Goal: Communication & Community: Participate in discussion

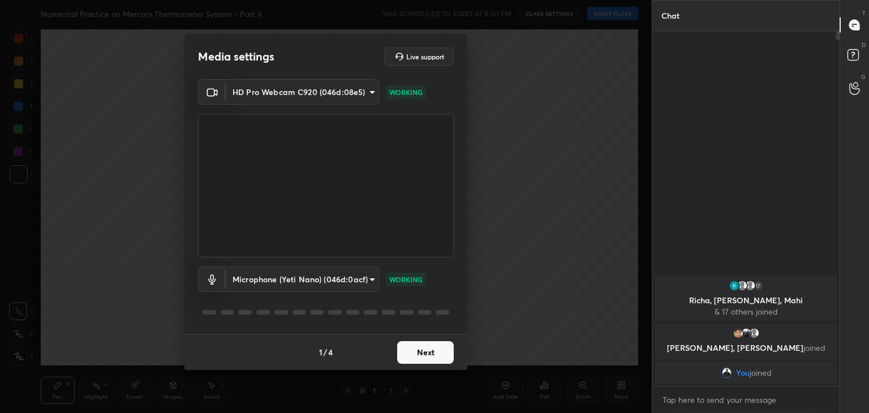
click at [432, 360] on button "Next" at bounding box center [425, 352] width 57 height 23
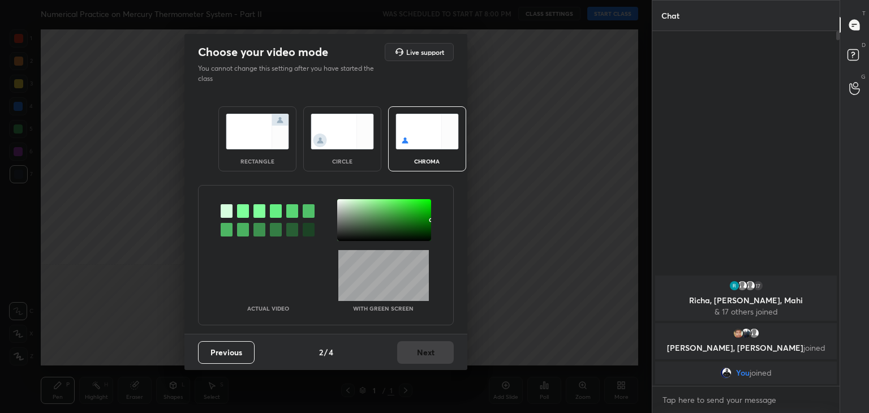
click at [243, 208] on div at bounding box center [243, 211] width 12 height 14
click at [340, 202] on div at bounding box center [384, 220] width 94 height 42
click at [428, 348] on button "Next" at bounding box center [425, 352] width 57 height 23
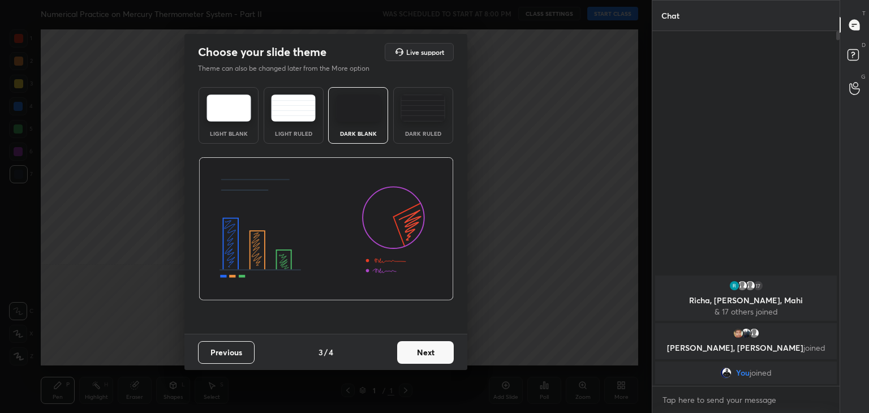
click at [433, 354] on button "Next" at bounding box center [425, 352] width 57 height 23
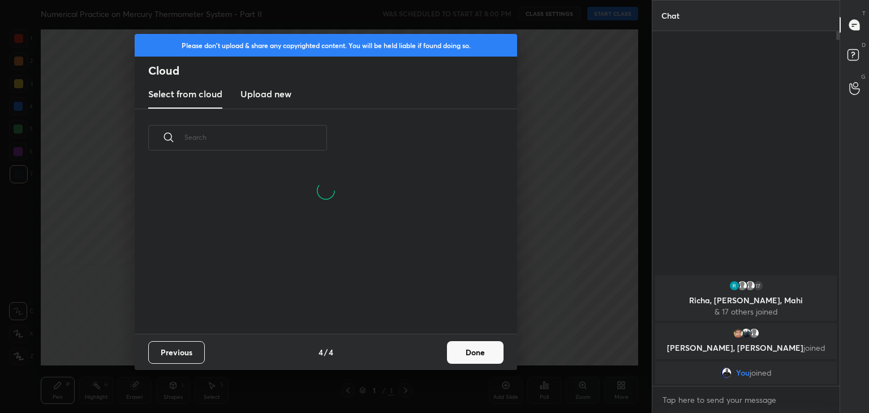
click at [481, 351] on button "Done" at bounding box center [475, 352] width 57 height 23
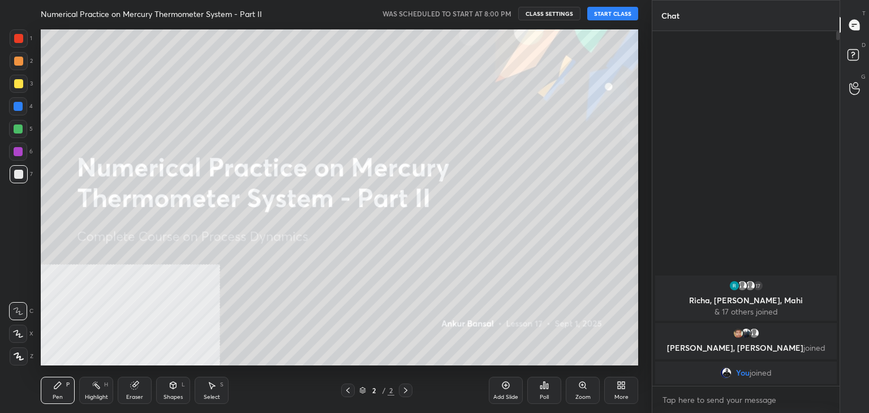
click at [608, 11] on button "START CLASS" at bounding box center [612, 14] width 51 height 14
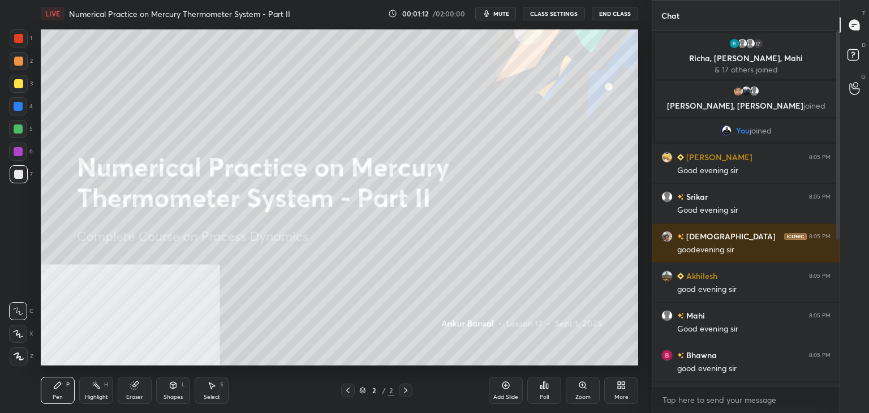
scroll to position [4, 3]
type textarea "x"
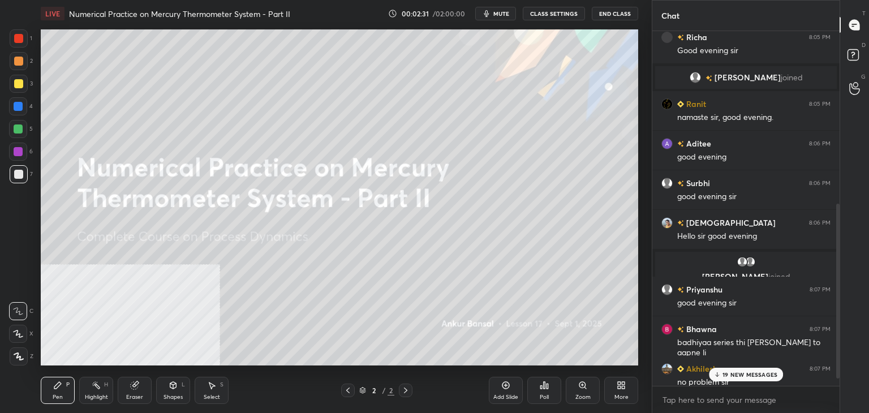
scroll to position [367, 0]
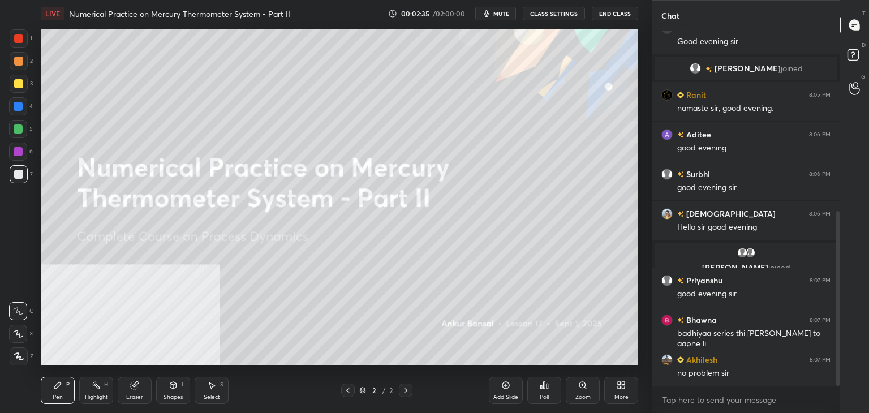
click at [616, 388] on div "More" at bounding box center [621, 390] width 34 height 27
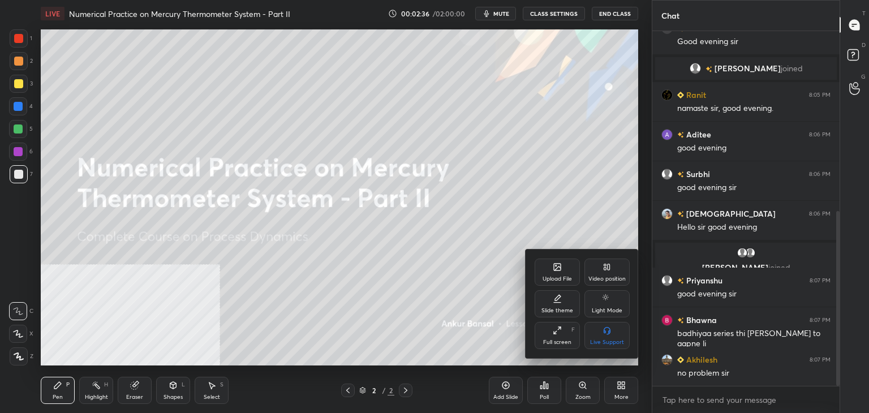
click at [557, 268] on icon at bounding box center [557, 268] width 6 height 4
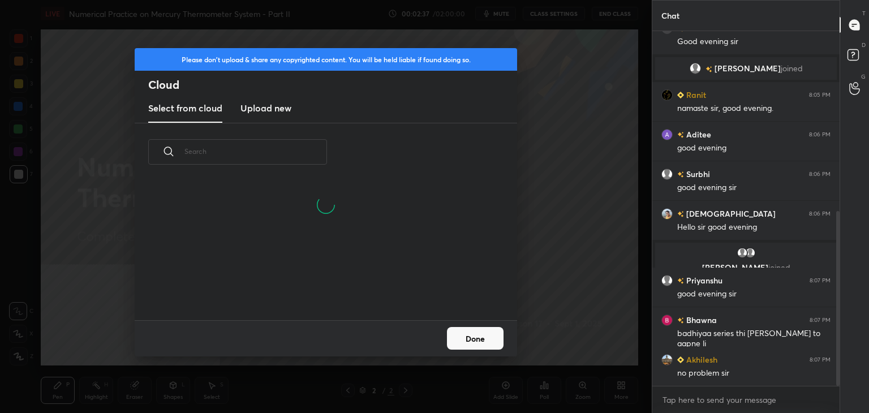
click at [263, 109] on h3 "Upload new" at bounding box center [265, 108] width 51 height 14
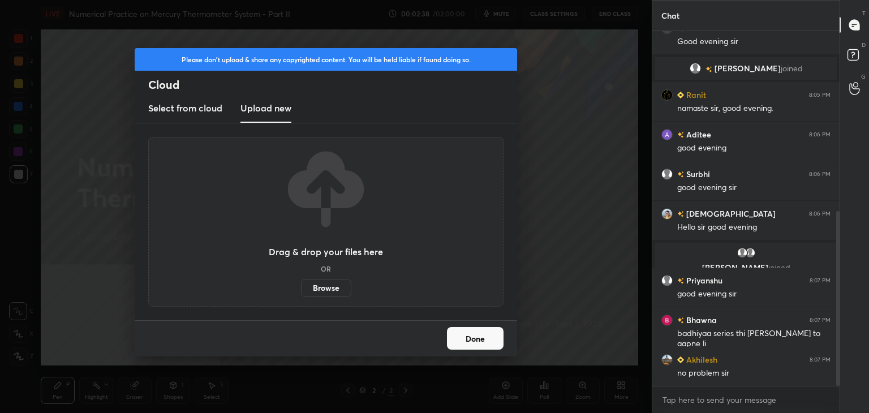
click at [316, 290] on label "Browse" at bounding box center [326, 288] width 50 height 18
click at [301, 290] on input "Browse" at bounding box center [301, 288] width 0 height 18
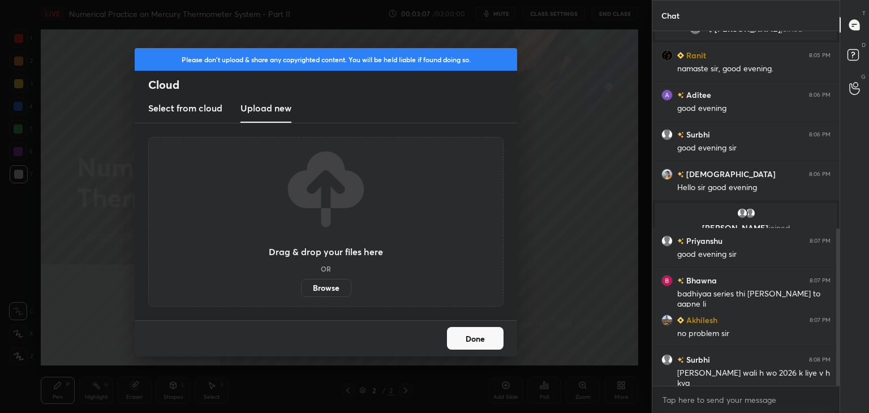
scroll to position [446, 0]
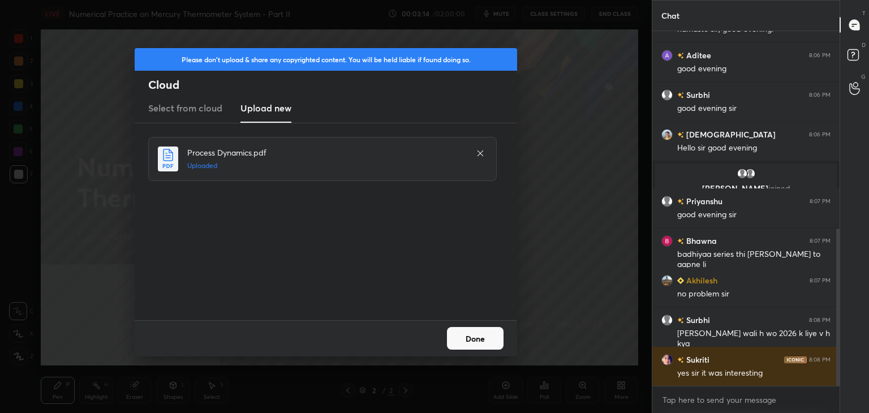
click at [483, 339] on button "Done" at bounding box center [475, 338] width 57 height 23
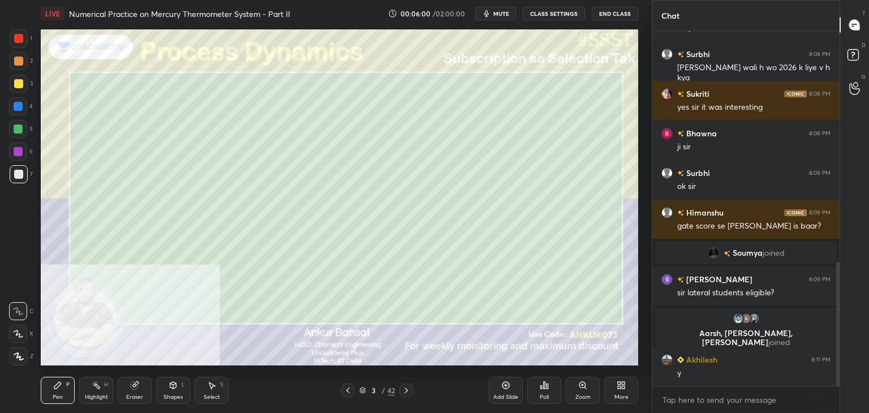
scroll to position [703, 0]
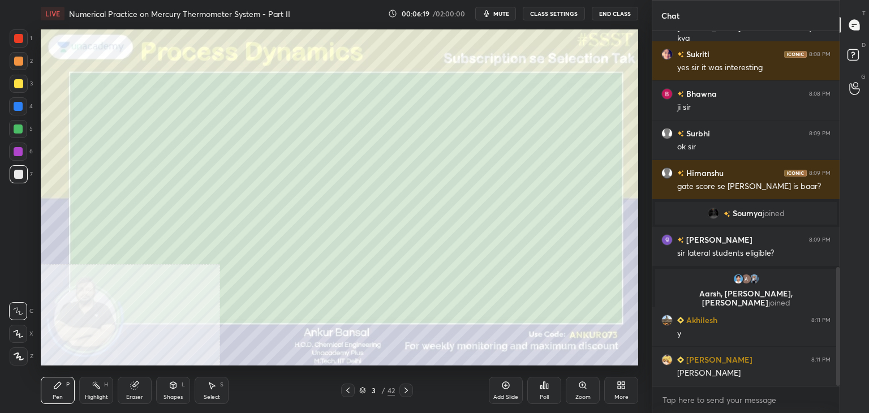
click at [18, 329] on div at bounding box center [18, 334] width 18 height 18
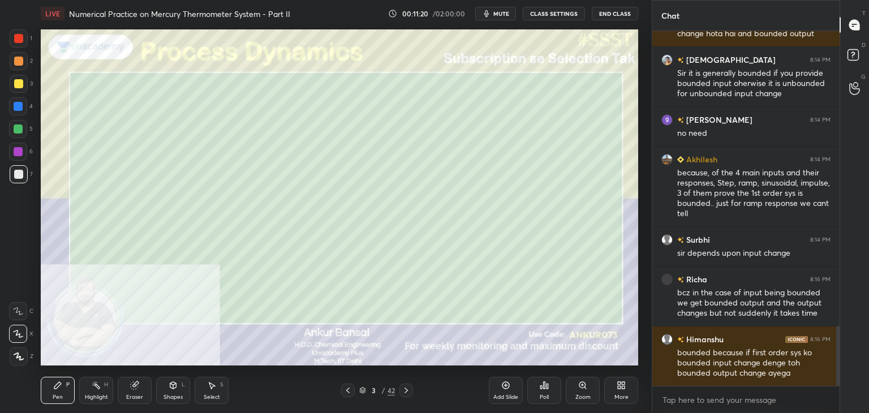
scroll to position [1801, 0]
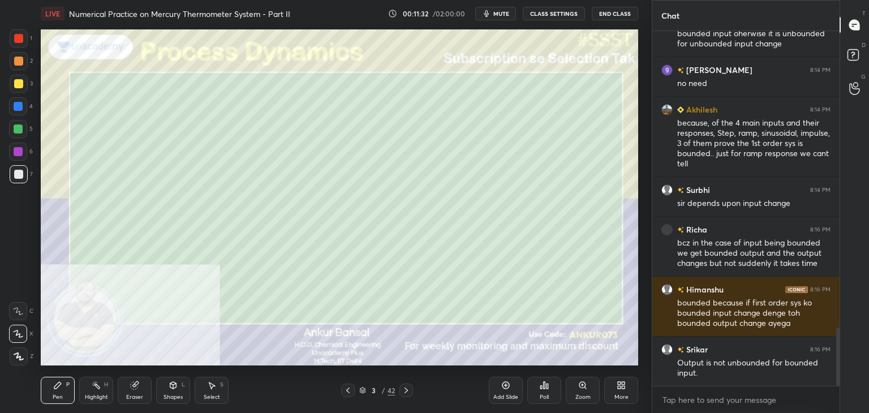
click at [405, 388] on icon at bounding box center [406, 391] width 3 height 6
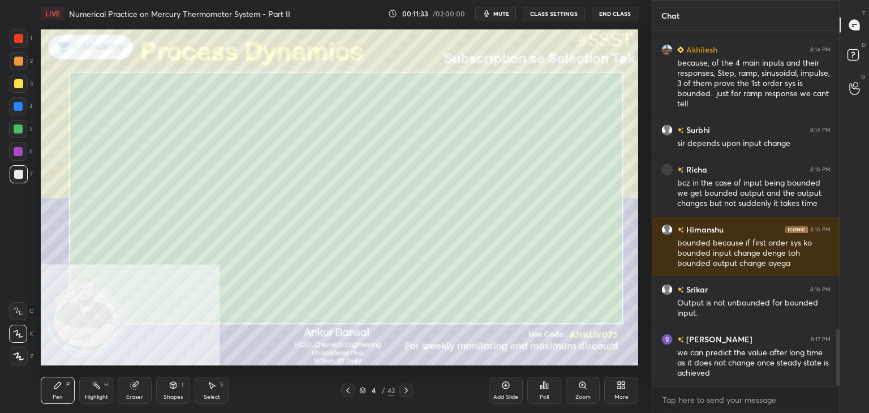
click at [166, 390] on div "Shapes L" at bounding box center [173, 390] width 34 height 27
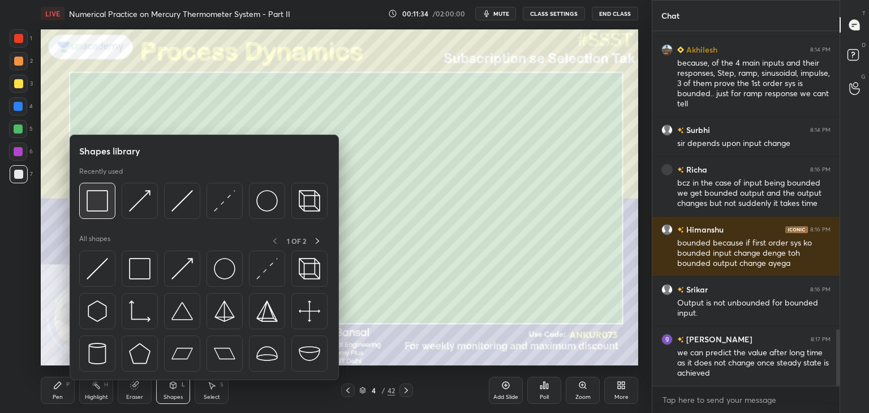
click at [95, 198] on img at bounding box center [97, 200] width 21 height 21
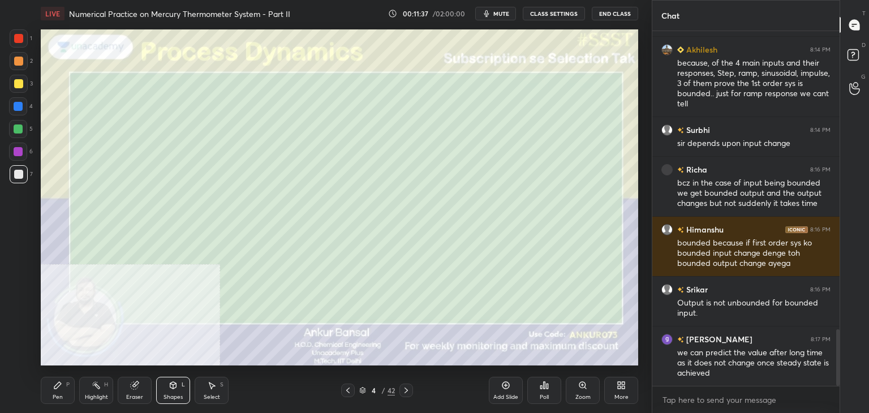
scroll to position [1911, 0]
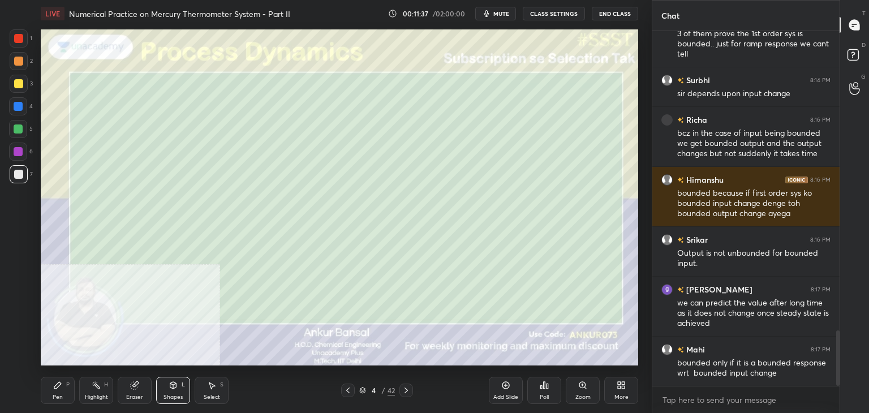
click at [56, 386] on icon at bounding box center [57, 385] width 7 height 7
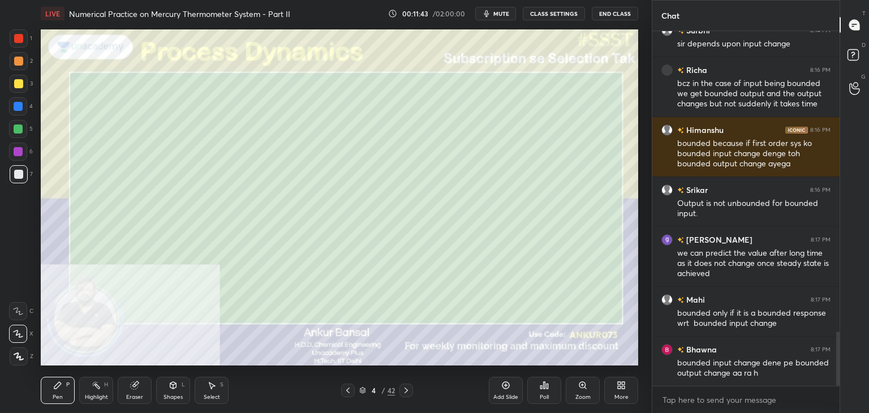
click at [170, 392] on div "Shapes L" at bounding box center [173, 390] width 34 height 27
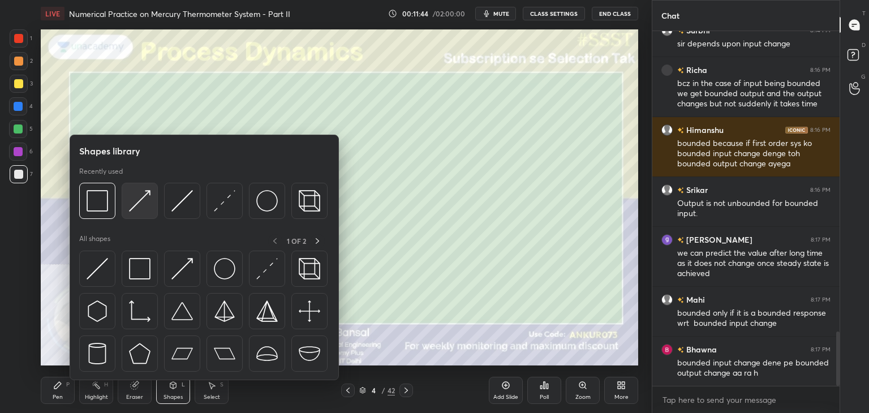
click at [127, 188] on div at bounding box center [140, 201] width 36 height 36
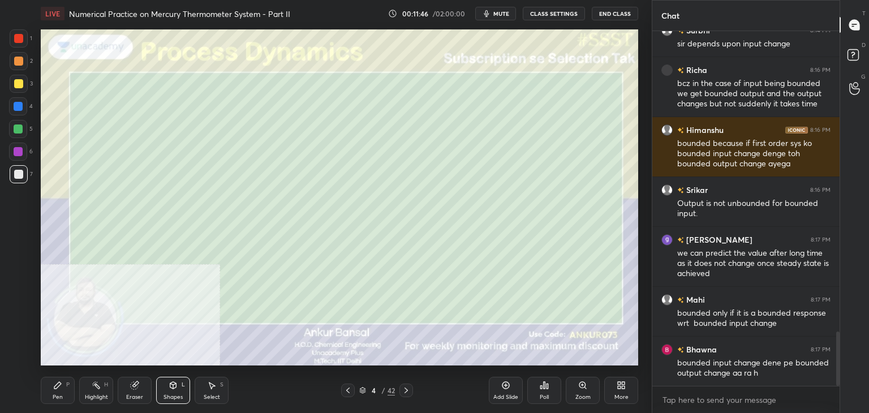
scroll to position [2021, 0]
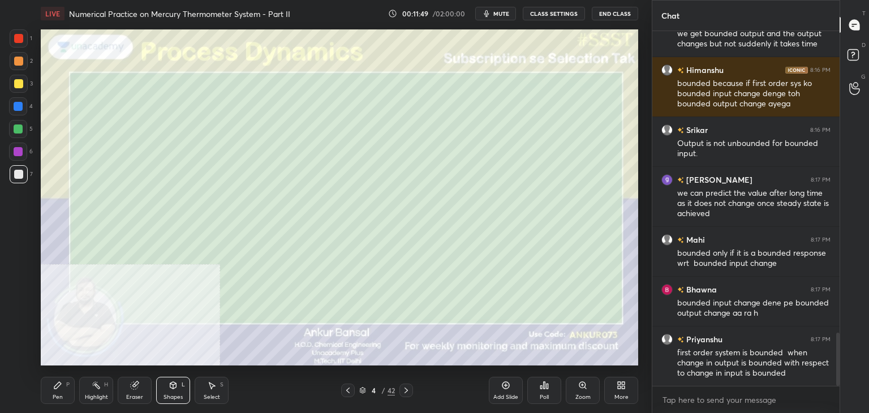
click at [46, 392] on div "Pen P" at bounding box center [58, 390] width 34 height 27
click at [403, 388] on icon at bounding box center [406, 390] width 9 height 9
click at [174, 391] on div "Shapes L" at bounding box center [173, 390] width 34 height 27
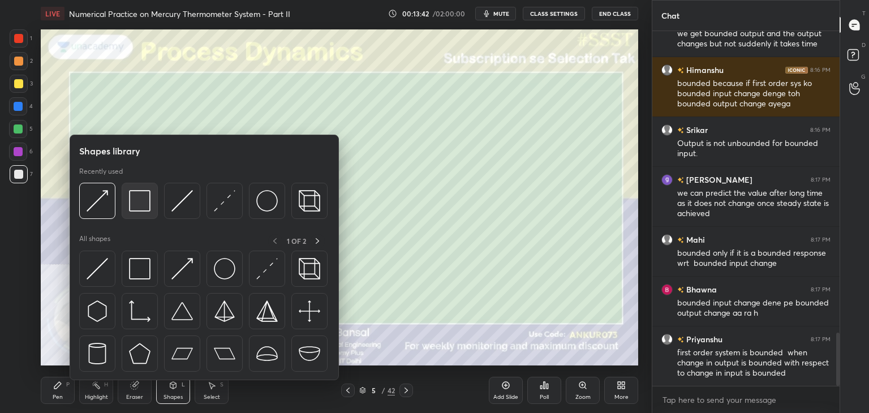
click at [130, 208] on img at bounding box center [139, 200] width 21 height 21
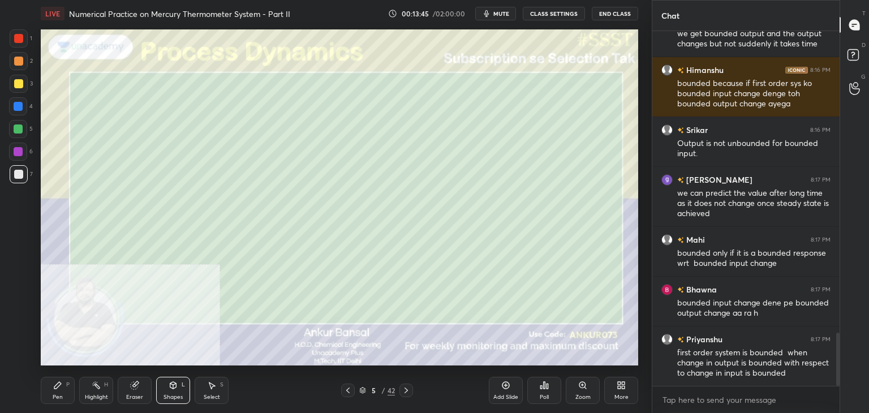
click at [59, 392] on div "Pen P" at bounding box center [58, 390] width 34 height 27
click at [170, 391] on div "Shapes L" at bounding box center [173, 390] width 34 height 27
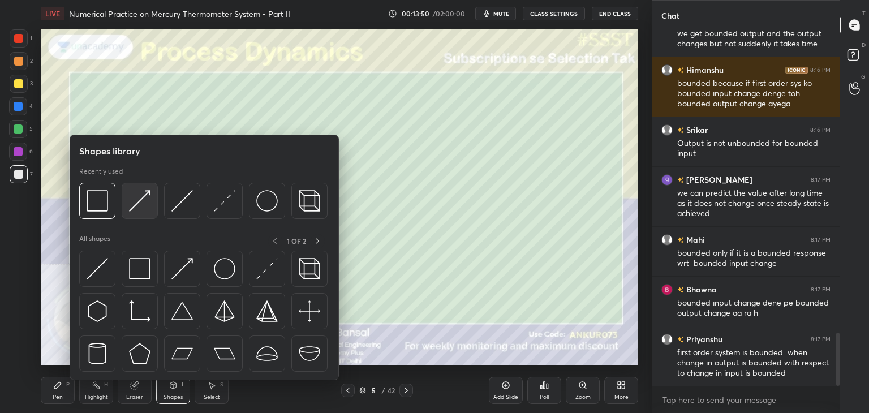
click at [138, 195] on img at bounding box center [139, 200] width 21 height 21
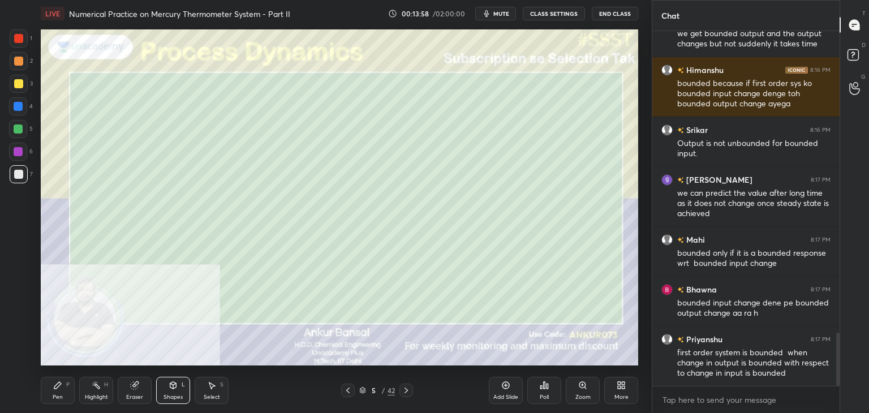
click at [62, 389] on div "Pen P" at bounding box center [58, 390] width 34 height 27
click at [172, 389] on icon at bounding box center [173, 385] width 6 height 7
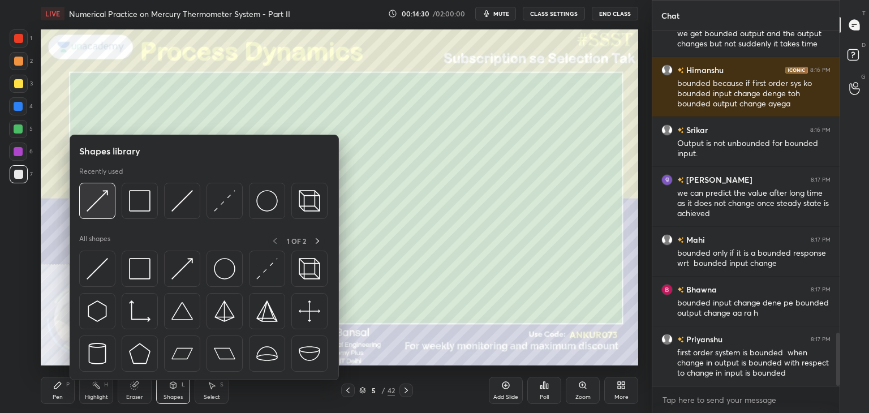
click at [101, 196] on img at bounding box center [97, 200] width 21 height 21
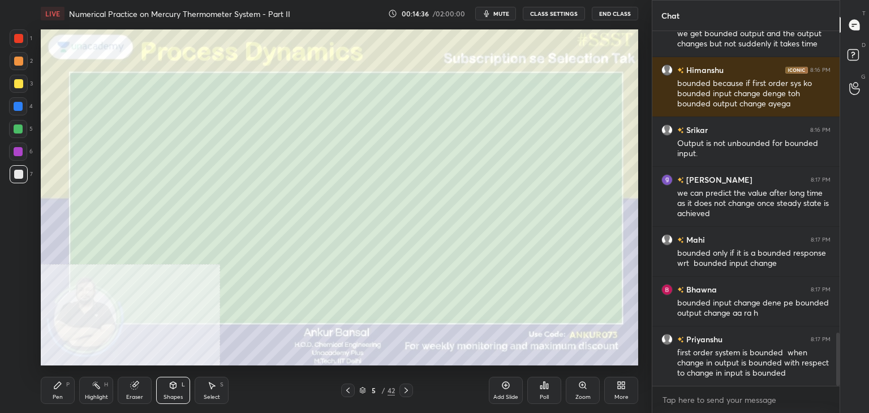
click at [58, 397] on div "Pen" at bounding box center [58, 397] width 10 height 6
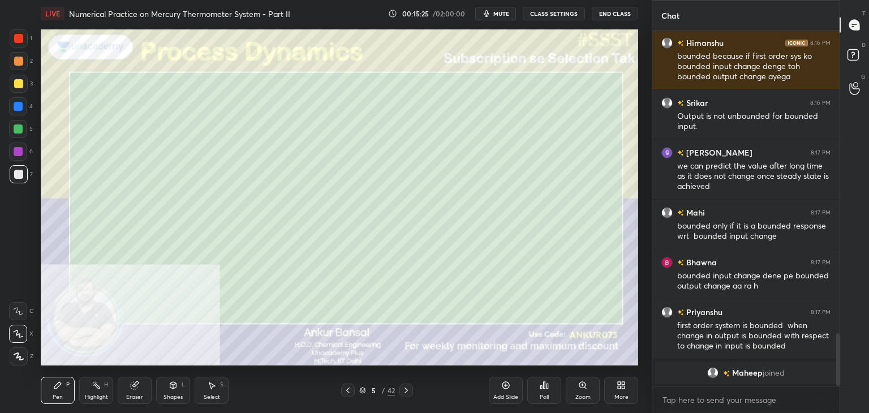
click at [346, 390] on icon at bounding box center [347, 390] width 9 height 9
click at [348, 388] on icon at bounding box center [347, 390] width 9 height 9
click at [122, 385] on div "Eraser" at bounding box center [135, 390] width 34 height 27
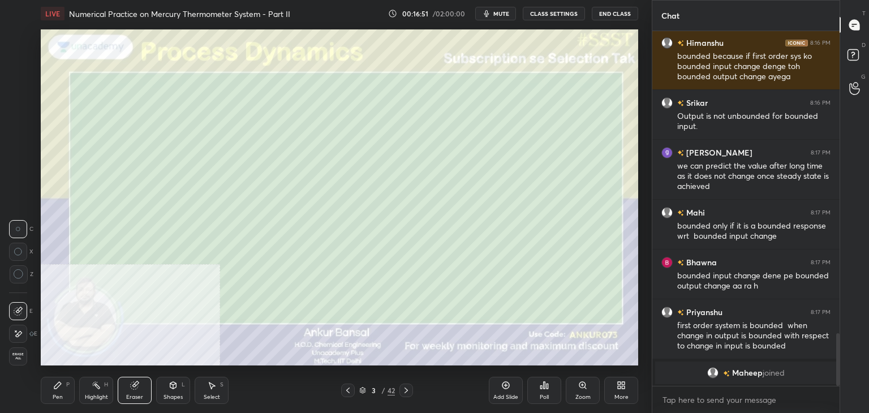
click at [63, 392] on div "Pen P" at bounding box center [58, 390] width 34 height 27
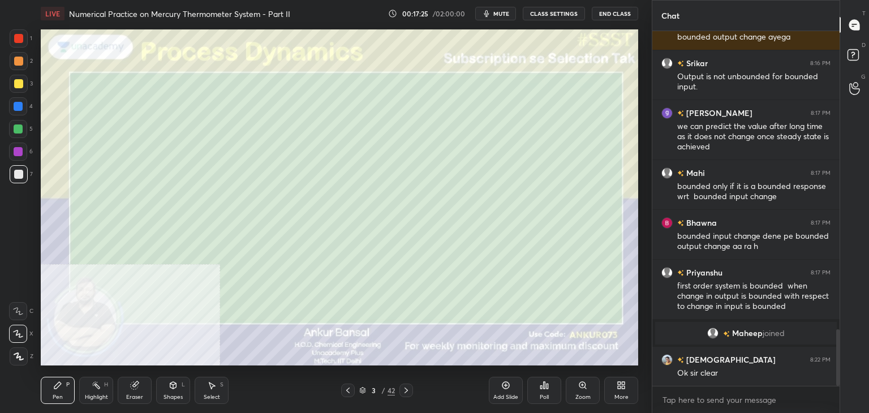
scroll to position [1900, 0]
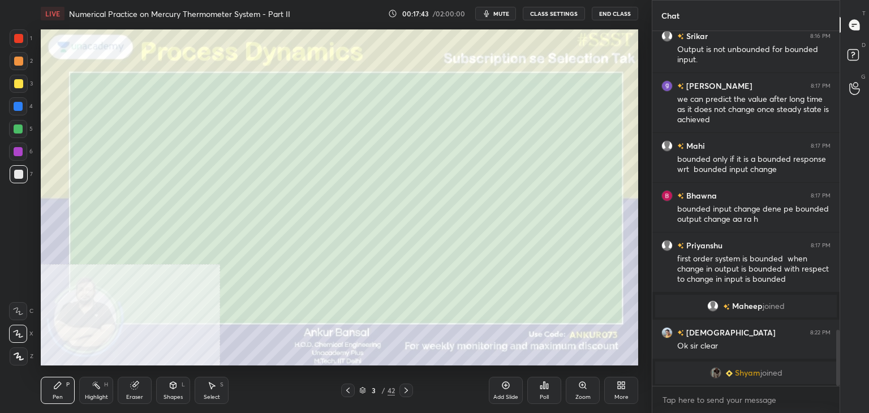
click at [405, 388] on icon at bounding box center [406, 391] width 3 height 6
click at [405, 390] on icon at bounding box center [406, 390] width 9 height 9
click at [405, 389] on icon at bounding box center [406, 390] width 9 height 9
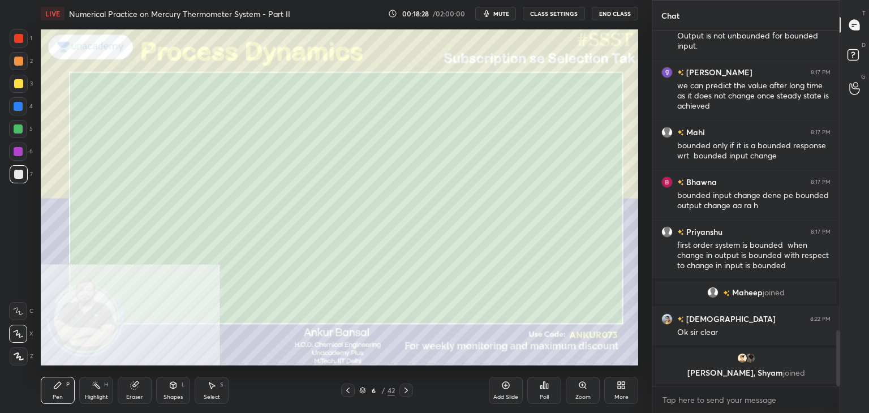
click at [171, 389] on icon at bounding box center [173, 385] width 9 height 9
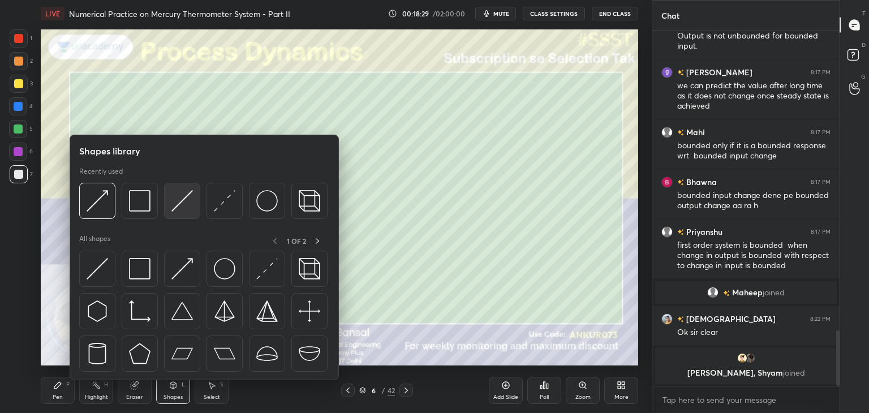
click at [176, 193] on img at bounding box center [181, 200] width 21 height 21
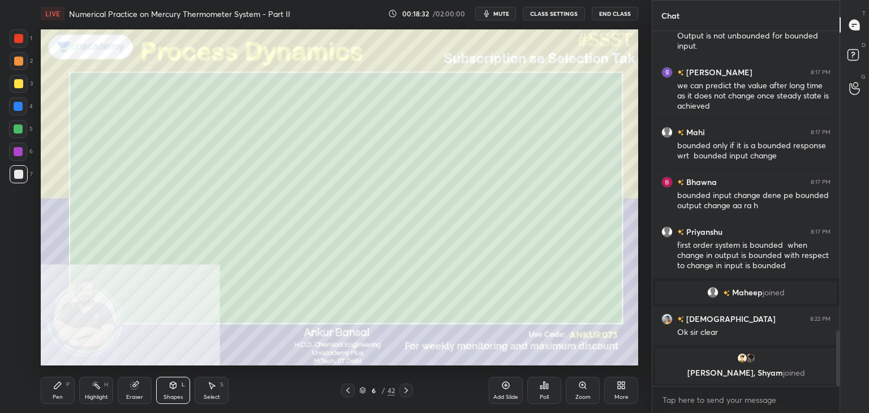
click at [56, 388] on icon at bounding box center [57, 385] width 7 height 7
click at [174, 385] on icon at bounding box center [173, 385] width 6 height 7
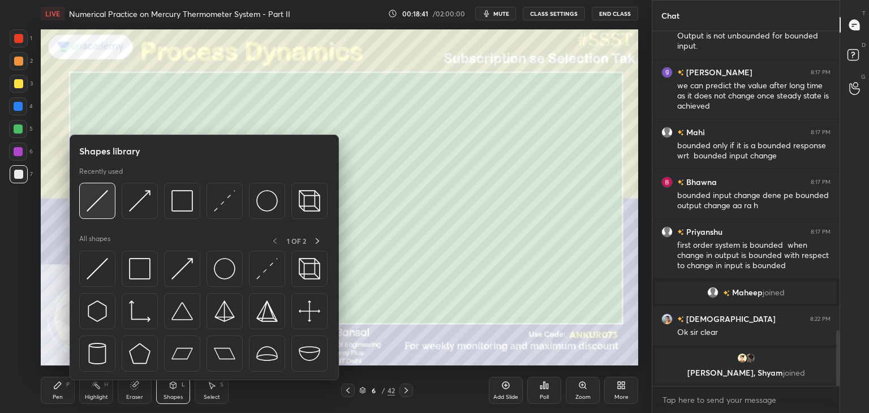
click at [102, 202] on img at bounding box center [97, 200] width 21 height 21
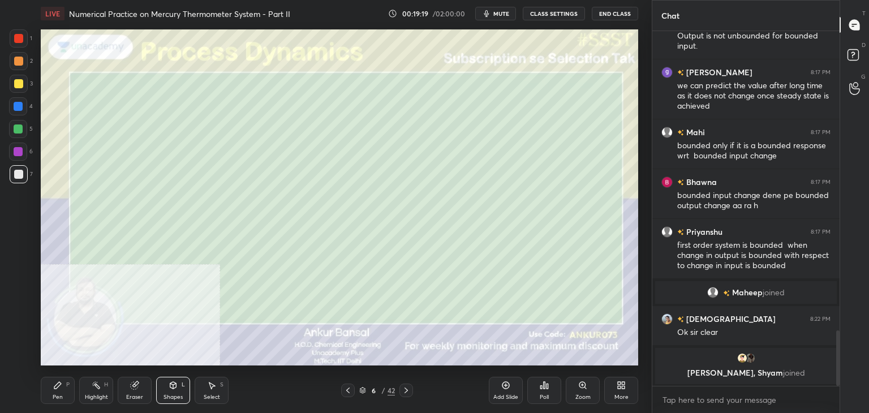
click at [170, 389] on icon at bounding box center [173, 385] width 9 height 9
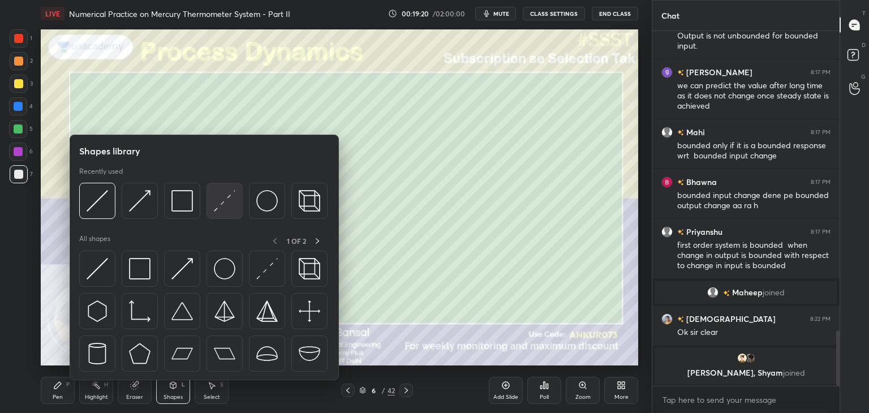
click at [225, 192] on img at bounding box center [224, 200] width 21 height 21
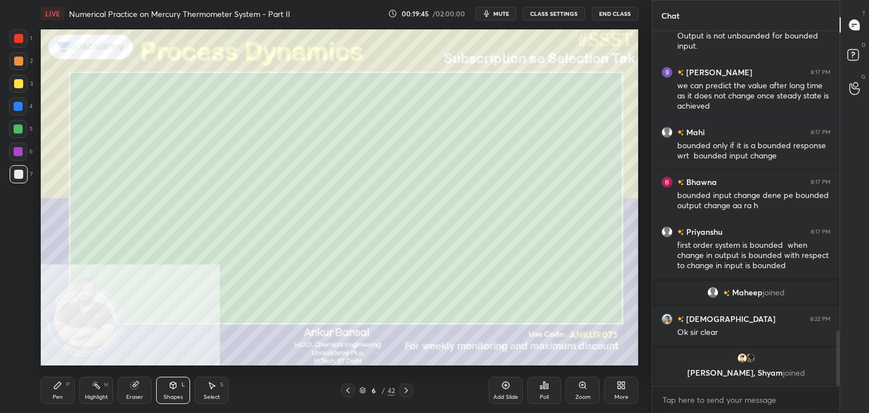
click at [55, 390] on div "Pen P" at bounding box center [58, 390] width 34 height 27
click at [166, 388] on div "Shapes L" at bounding box center [173, 390] width 34 height 27
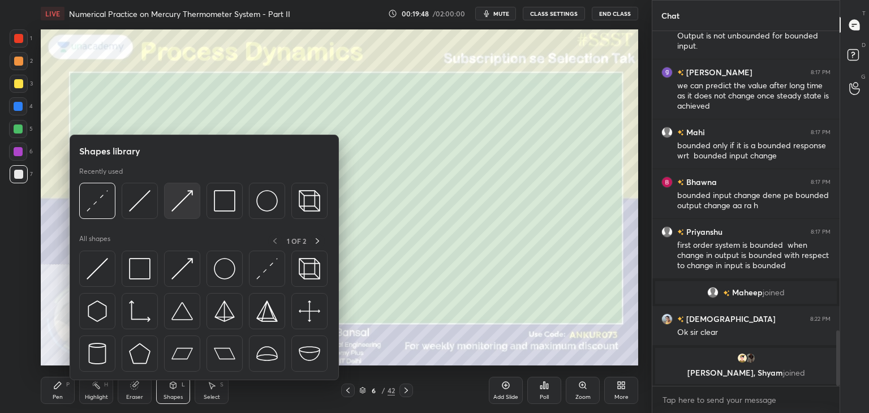
click at [179, 205] on img at bounding box center [181, 200] width 21 height 21
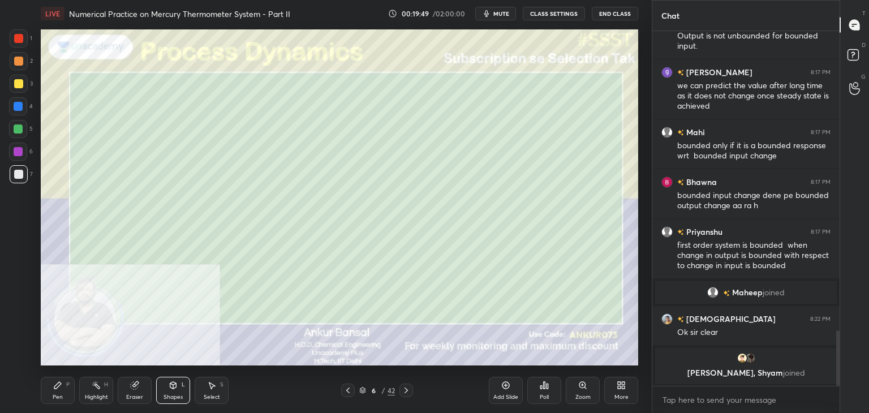
click at [20, 85] on div at bounding box center [18, 83] width 9 height 9
click at [61, 386] on icon at bounding box center [57, 385] width 9 height 9
click at [19, 84] on div at bounding box center [18, 83] width 9 height 9
click at [18, 63] on div at bounding box center [18, 61] width 9 height 9
click at [167, 387] on div "Shapes L" at bounding box center [173, 390] width 34 height 27
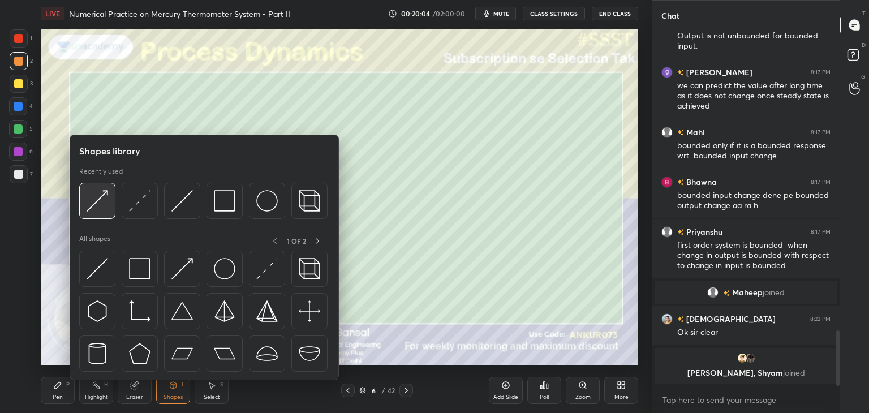
click at [113, 206] on div at bounding box center [97, 201] width 36 height 36
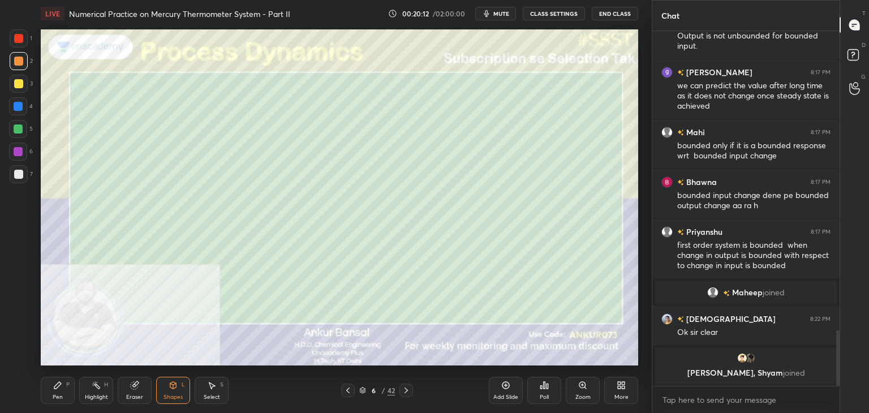
click at [62, 390] on div "Pen P" at bounding box center [58, 390] width 34 height 27
click at [167, 396] on div "Shapes" at bounding box center [173, 397] width 19 height 6
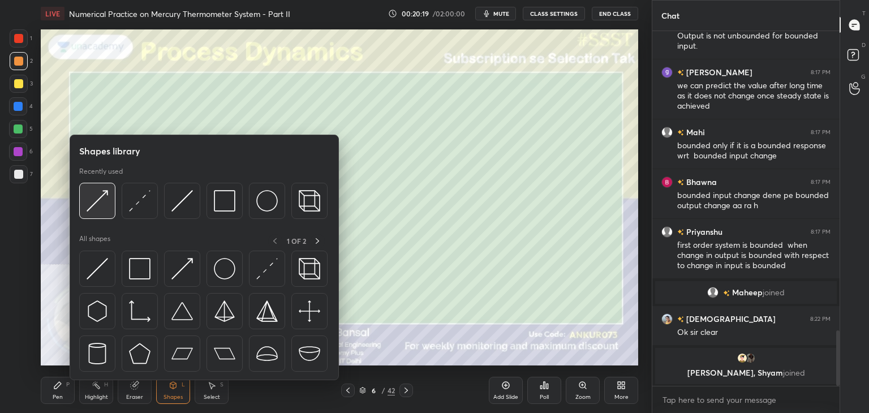
click at [89, 195] on img at bounding box center [97, 200] width 21 height 21
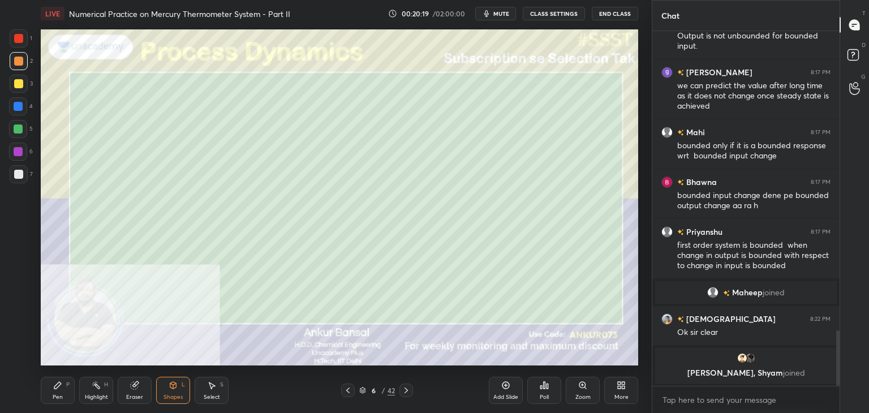
click at [11, 174] on div at bounding box center [19, 174] width 18 height 18
click at [55, 381] on icon at bounding box center [57, 385] width 9 height 9
click at [178, 388] on div "Shapes L" at bounding box center [173, 390] width 34 height 27
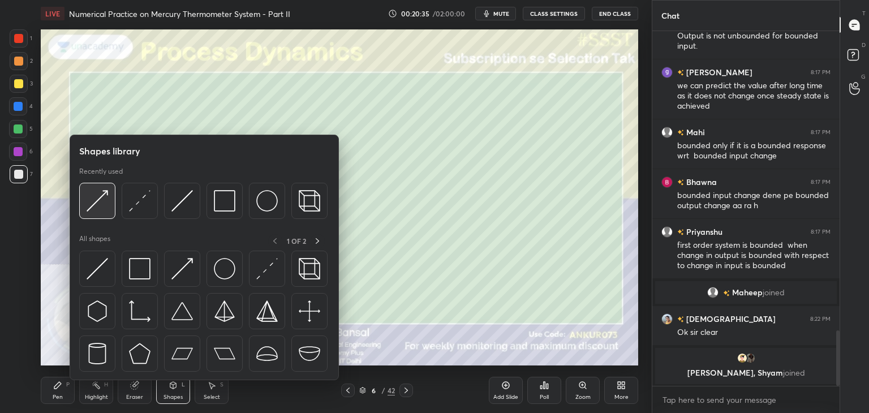
click at [101, 196] on img at bounding box center [97, 200] width 21 height 21
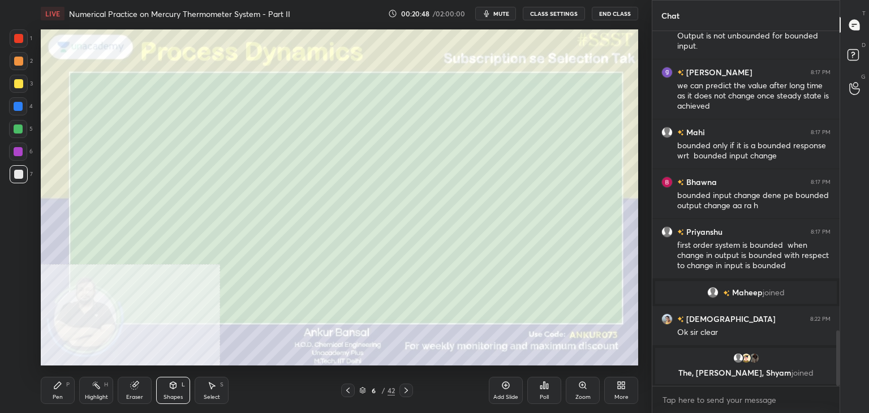
click at [170, 397] on div "Shapes" at bounding box center [173, 397] width 19 height 6
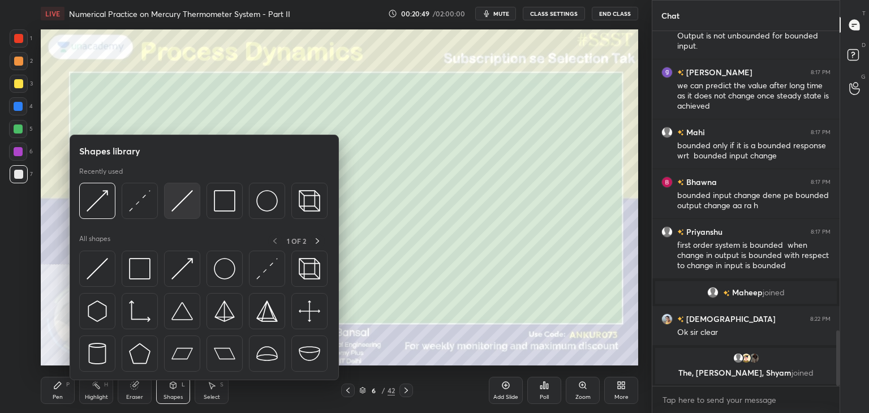
click at [188, 205] on img at bounding box center [181, 200] width 21 height 21
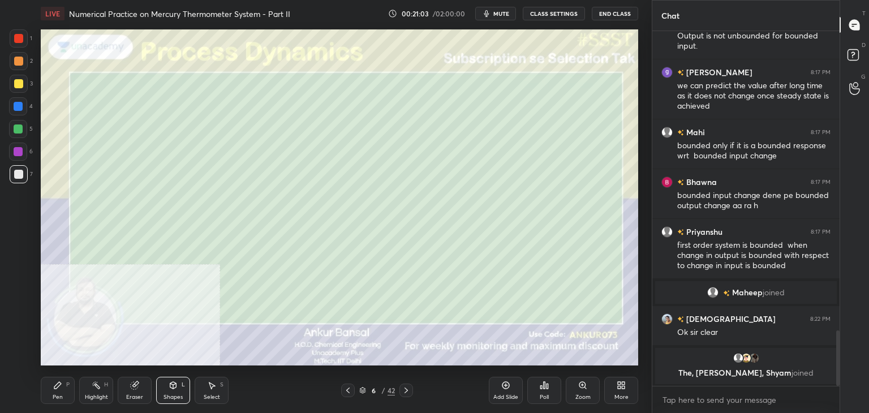
click at [59, 391] on div "Pen P" at bounding box center [58, 390] width 34 height 27
click at [158, 390] on div "Shapes L" at bounding box center [173, 390] width 34 height 27
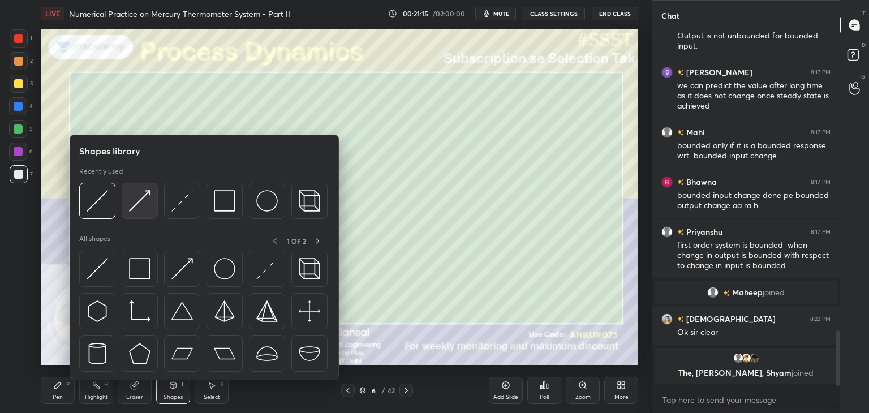
click at [143, 189] on div at bounding box center [140, 201] width 36 height 36
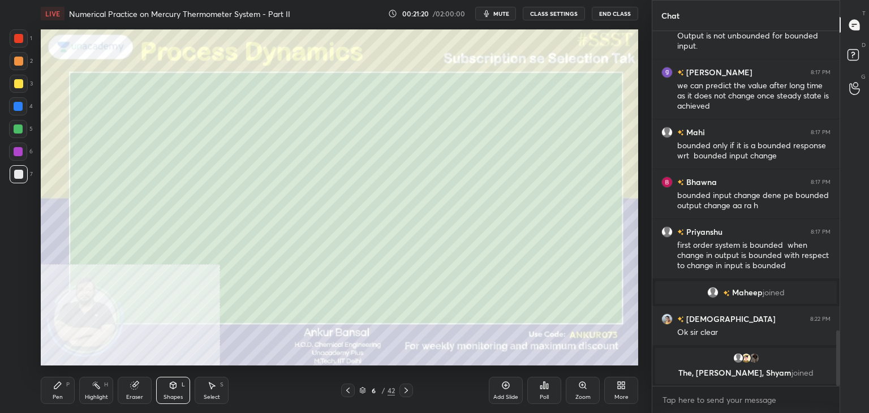
click at [57, 392] on div "Pen P" at bounding box center [58, 390] width 34 height 27
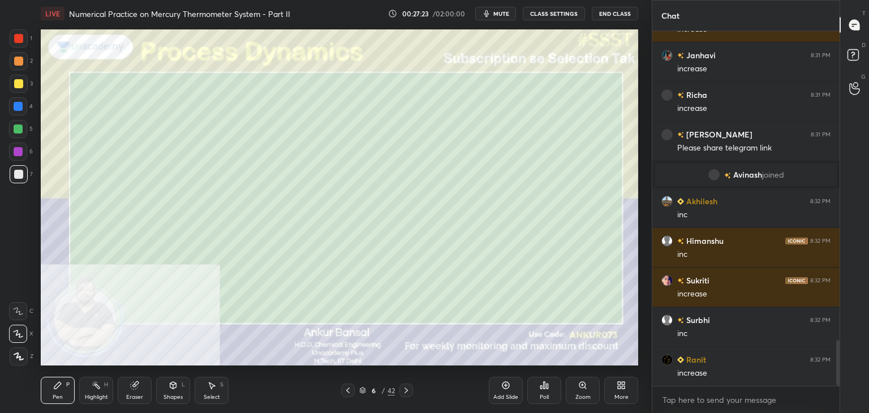
scroll to position [2422, 0]
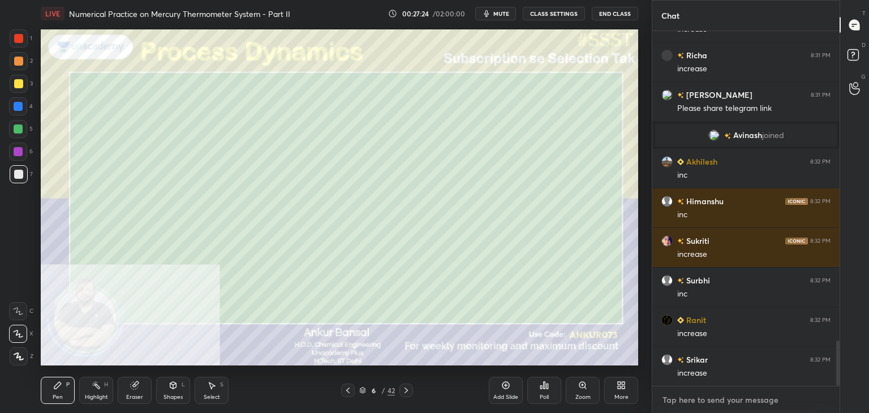
type textarea "x"
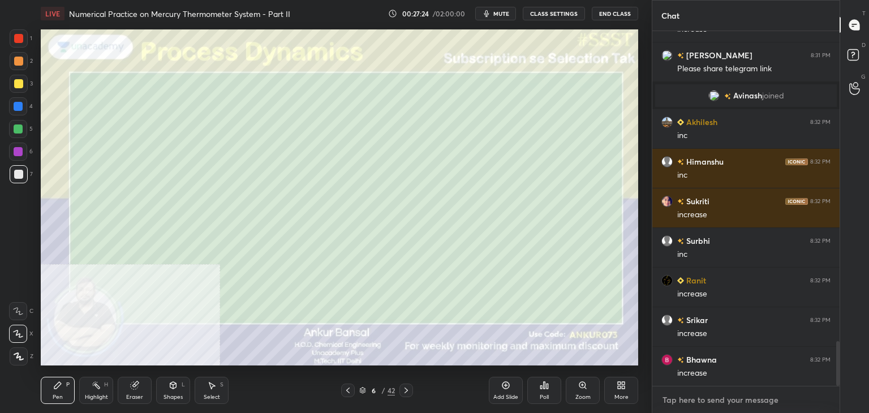
click at [721, 398] on textarea at bounding box center [745, 400] width 169 height 18
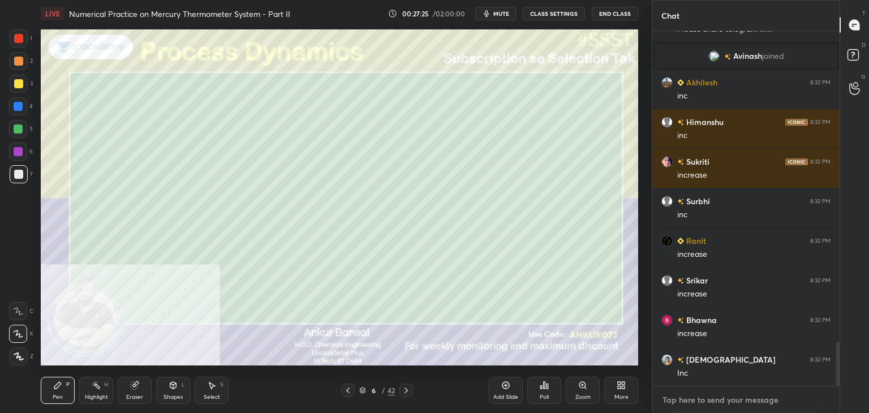
paste textarea "[URL][DOMAIN_NAME]"
type textarea "[URL][DOMAIN_NAME]"
type textarea "x"
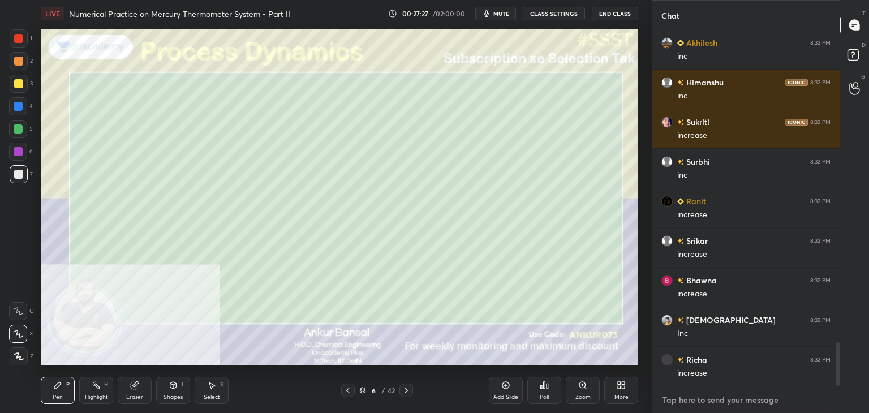
scroll to position [2604, 0]
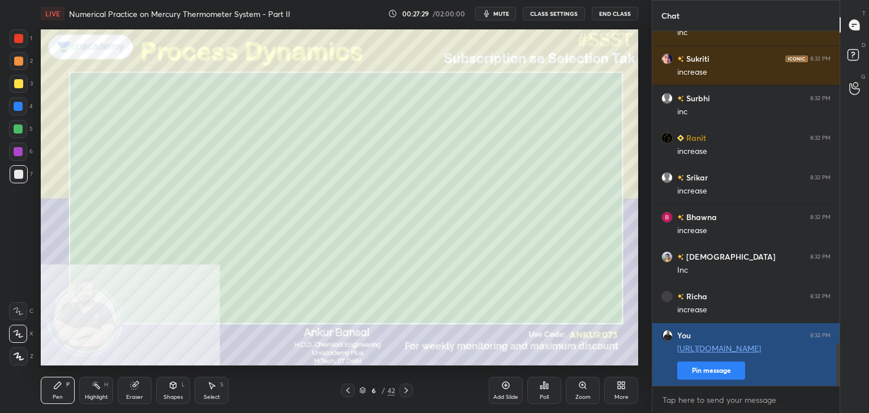
click at [711, 362] on button "Pin message" at bounding box center [711, 371] width 68 height 18
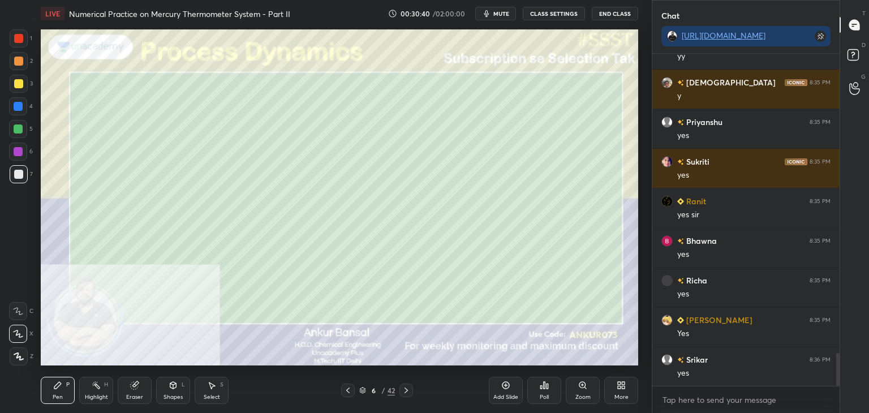
scroll to position [3061, 0]
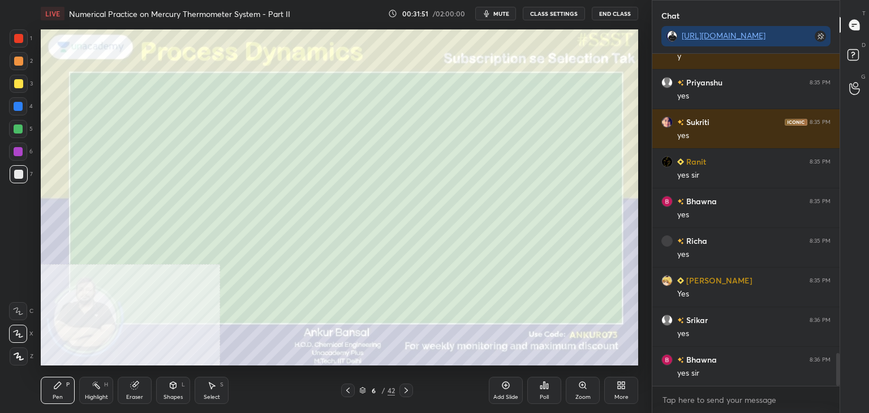
click at [140, 392] on div "Eraser" at bounding box center [135, 390] width 34 height 27
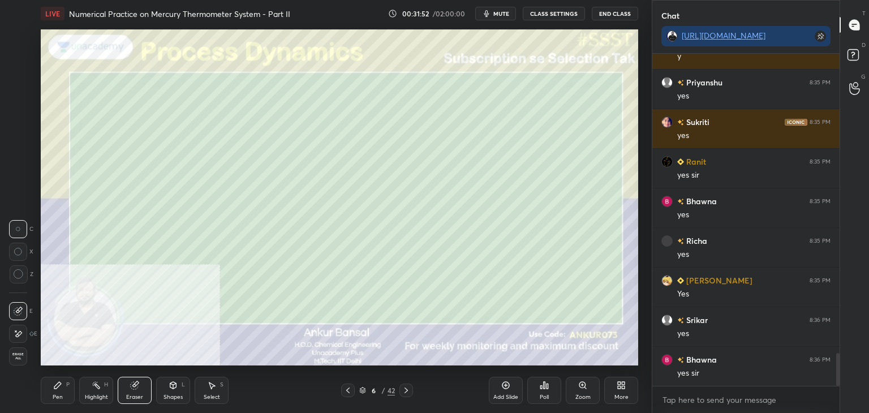
click at [11, 333] on div at bounding box center [18, 334] width 18 height 18
click at [63, 393] on div "Pen P" at bounding box center [58, 390] width 34 height 27
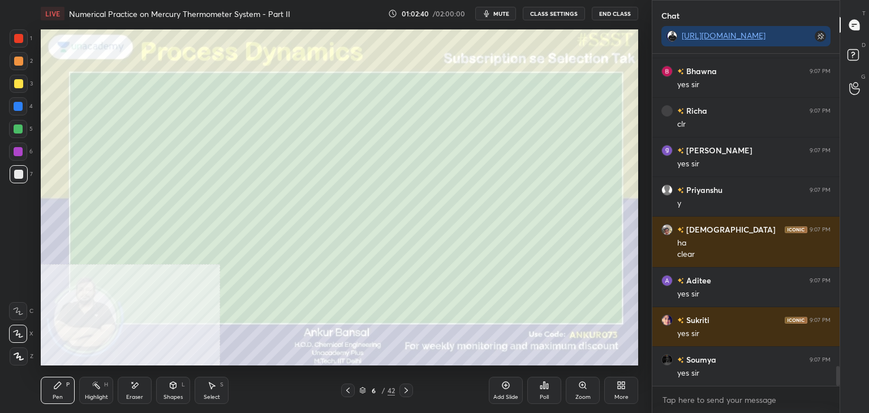
scroll to position [5278, 0]
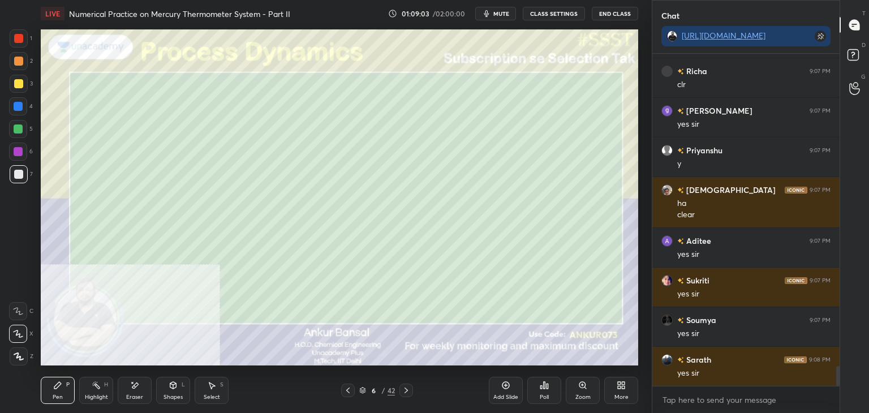
click at [547, 394] on div "Poll" at bounding box center [544, 397] width 9 height 6
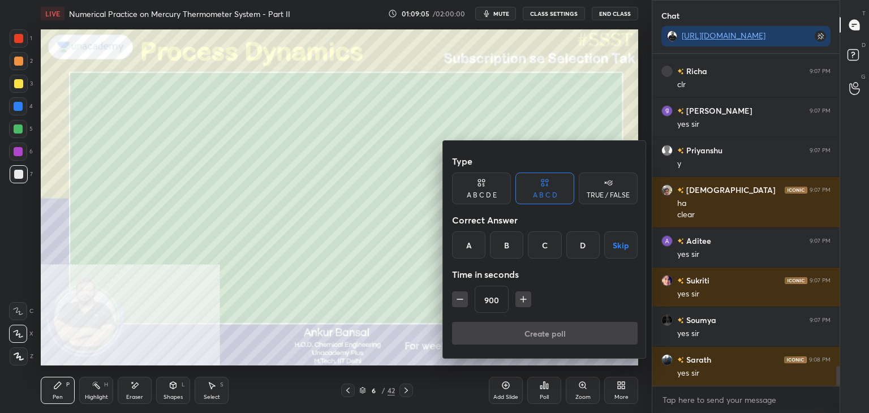
scroll to position [5317, 0]
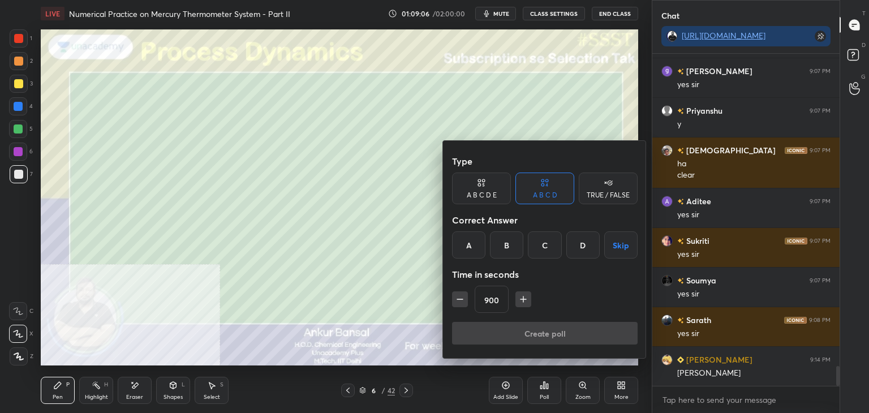
click at [623, 247] on button "Skip" at bounding box center [620, 244] width 33 height 27
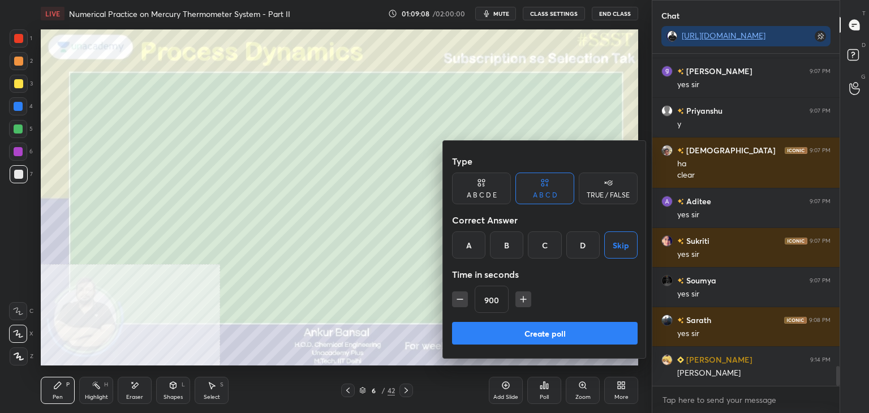
scroll to position [5357, 0]
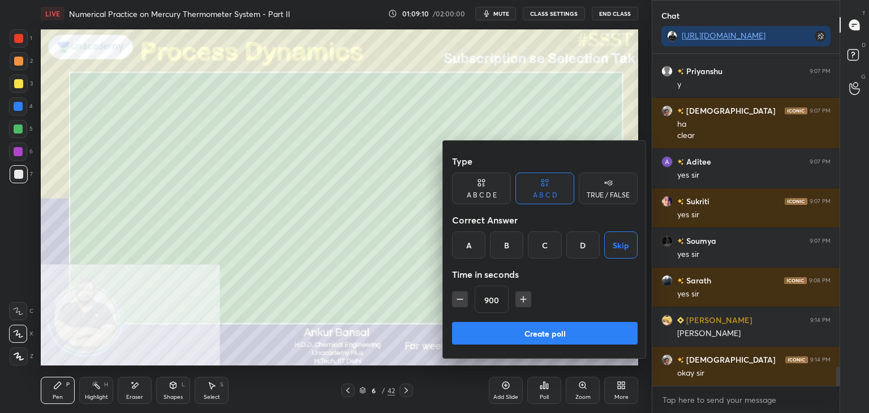
click at [561, 338] on button "Create poll" at bounding box center [545, 333] width 186 height 23
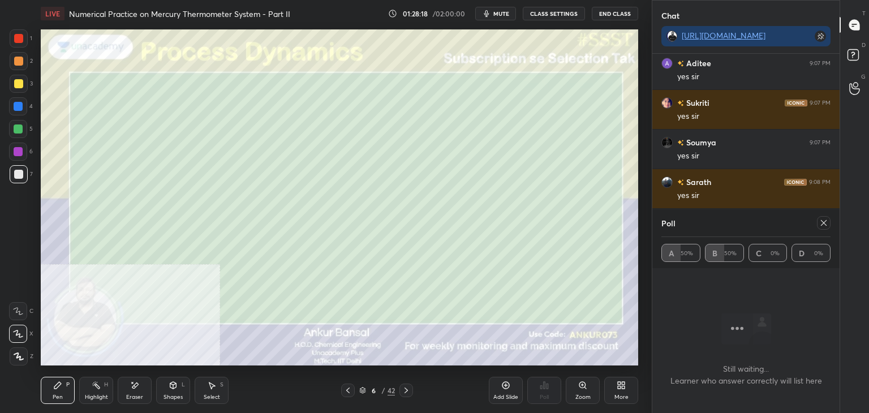
scroll to position [5482, 0]
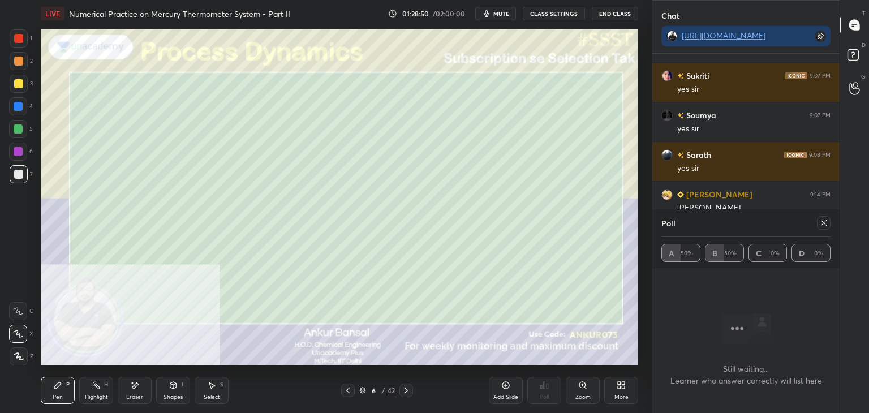
click at [824, 222] on icon at bounding box center [824, 223] width 6 height 6
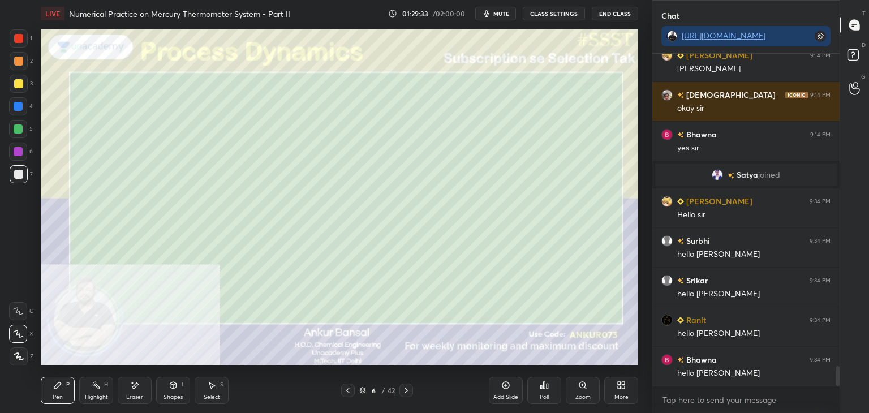
scroll to position [5296, 0]
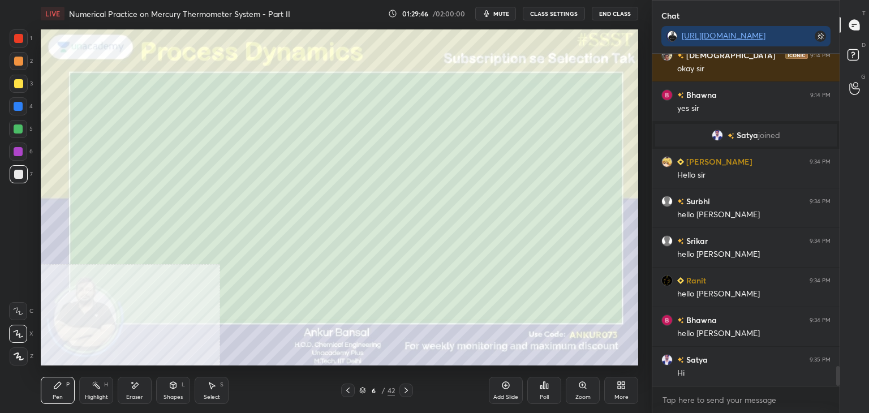
click at [403, 389] on icon at bounding box center [406, 390] width 9 height 9
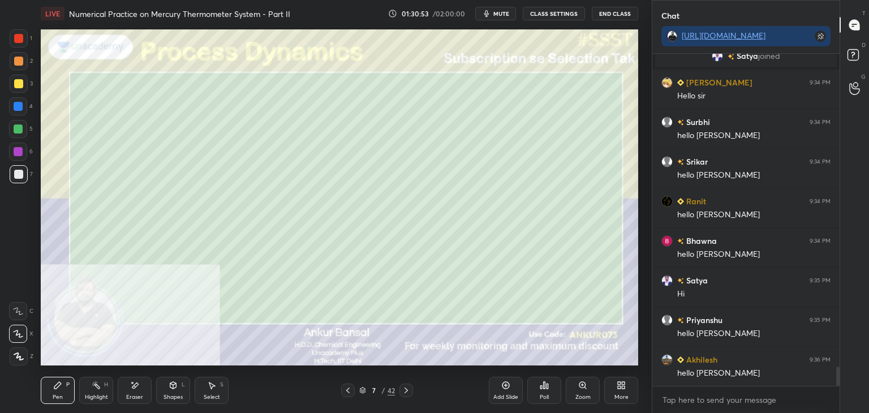
scroll to position [5415, 0]
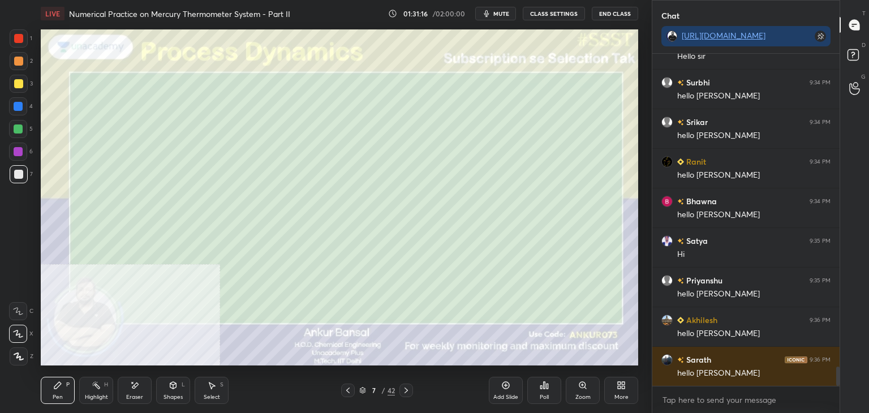
click at [136, 388] on icon at bounding box center [134, 386] width 9 height 10
click at [61, 385] on icon at bounding box center [57, 385] width 9 height 9
click at [124, 392] on div "Eraser" at bounding box center [135, 390] width 34 height 27
click at [72, 384] on div "Pen P" at bounding box center [58, 390] width 34 height 27
click at [407, 390] on icon at bounding box center [406, 391] width 3 height 6
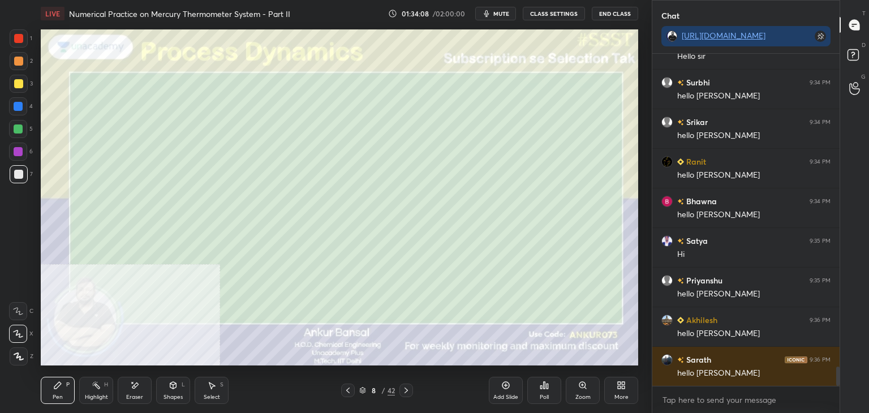
click at [407, 390] on icon at bounding box center [406, 390] width 9 height 9
click at [134, 406] on div "Pen P Highlight H Eraser Shapes L Select S 9 / 42 Add Slide Poll Zoom More" at bounding box center [339, 390] width 597 height 45
click at [127, 392] on div "Eraser" at bounding box center [135, 390] width 34 height 27
click at [63, 390] on div "Pen P" at bounding box center [58, 390] width 34 height 27
click at [407, 388] on icon at bounding box center [406, 390] width 9 height 9
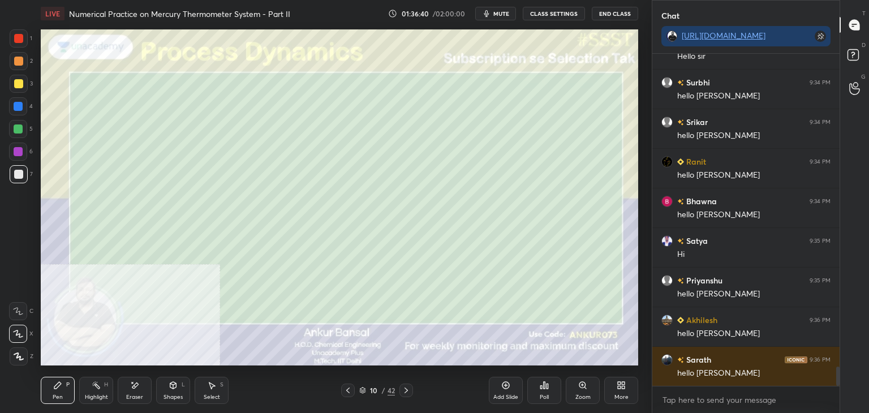
click at [350, 388] on icon at bounding box center [347, 390] width 9 height 9
click at [407, 389] on icon at bounding box center [406, 390] width 9 height 9
click at [132, 389] on icon at bounding box center [134, 386] width 9 height 10
click at [40, 400] on div "LIVE Numerical Practice on Mercury Thermometer System - Part II 01:39:47 / 02:0…" at bounding box center [339, 206] width 607 height 413
click at [60, 391] on div "Pen P" at bounding box center [58, 390] width 34 height 27
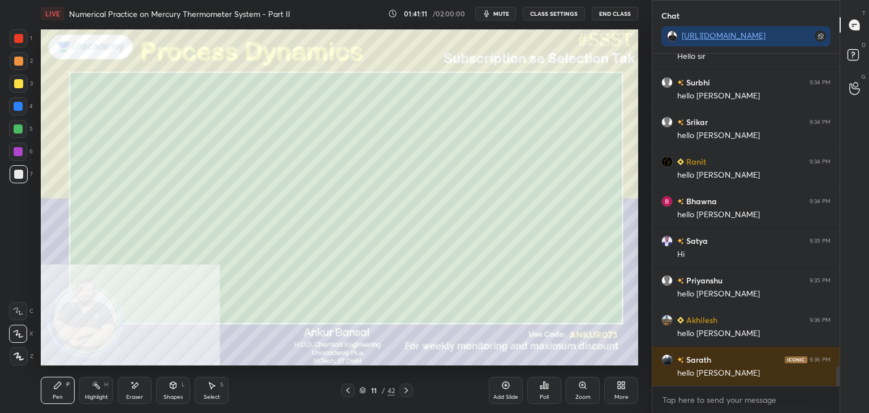
click at [138, 393] on div "Eraser" at bounding box center [135, 390] width 34 height 27
click at [54, 384] on icon at bounding box center [57, 385] width 9 height 9
click at [138, 382] on icon at bounding box center [134, 386] width 9 height 10
click at [98, 379] on div "Highlight H" at bounding box center [96, 390] width 34 height 27
click at [59, 395] on div "Pen" at bounding box center [58, 397] width 10 height 6
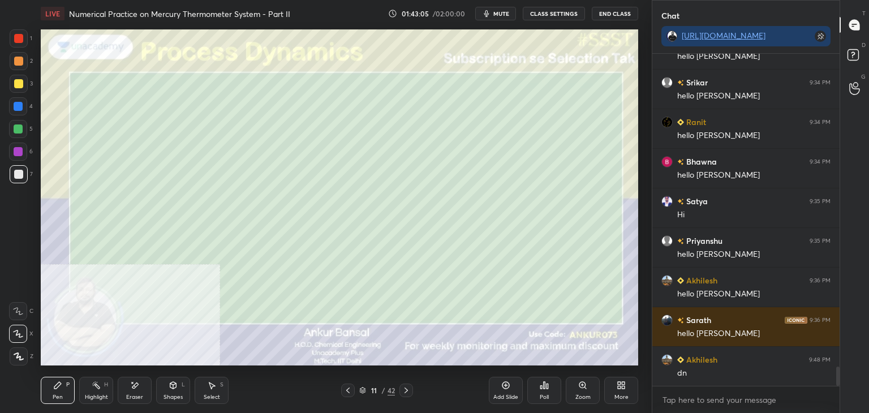
scroll to position [5494, 0]
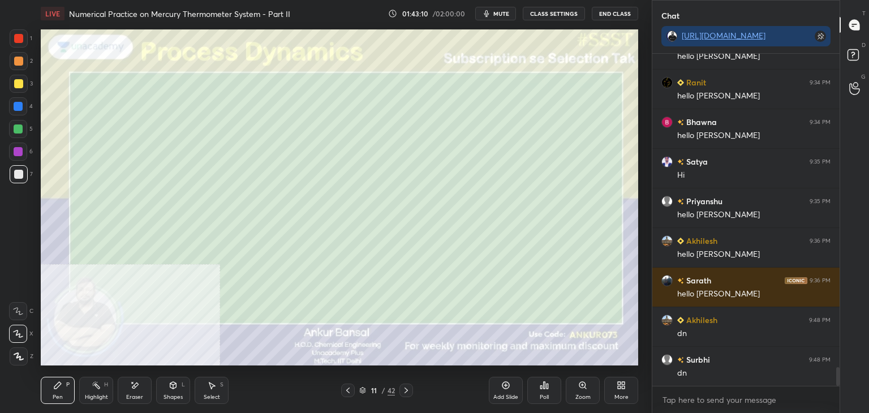
click at [405, 392] on icon at bounding box center [406, 390] width 9 height 9
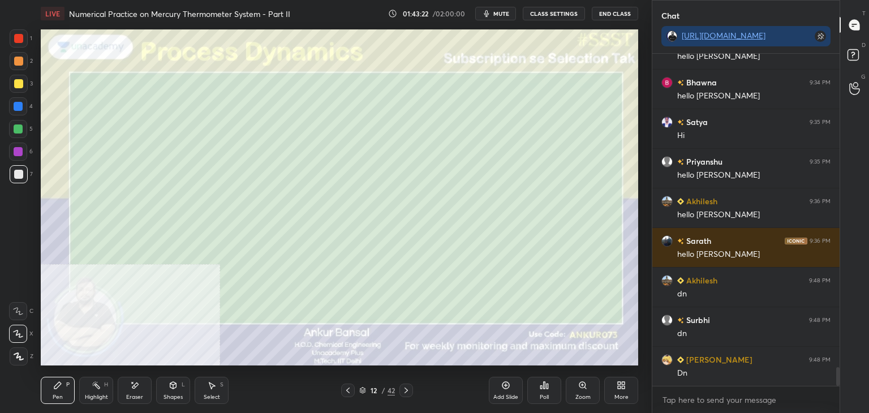
click at [172, 394] on div "Shapes" at bounding box center [173, 397] width 19 height 6
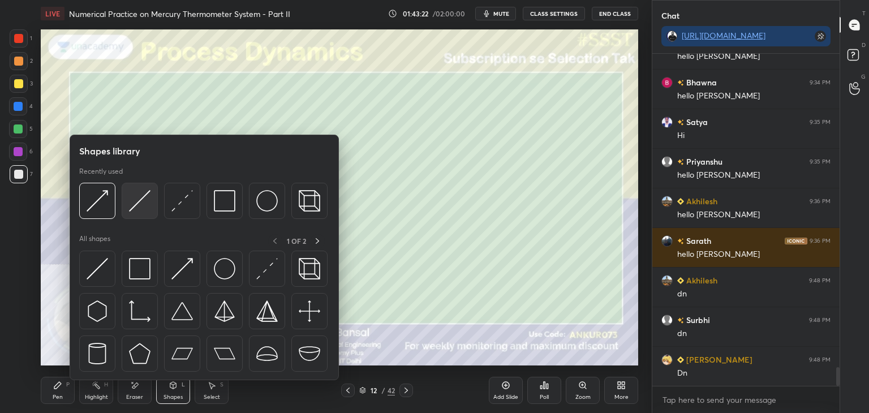
click at [131, 190] on img at bounding box center [139, 200] width 21 height 21
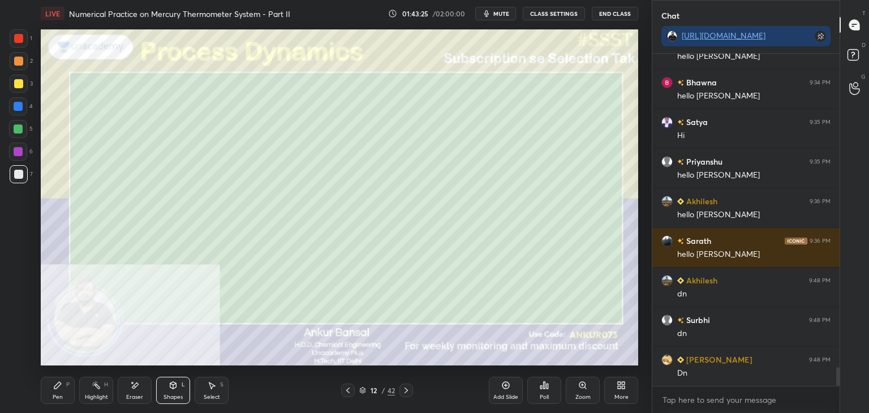
click at [348, 390] on icon at bounding box center [347, 390] width 9 height 9
click at [208, 389] on icon at bounding box center [211, 385] width 9 height 9
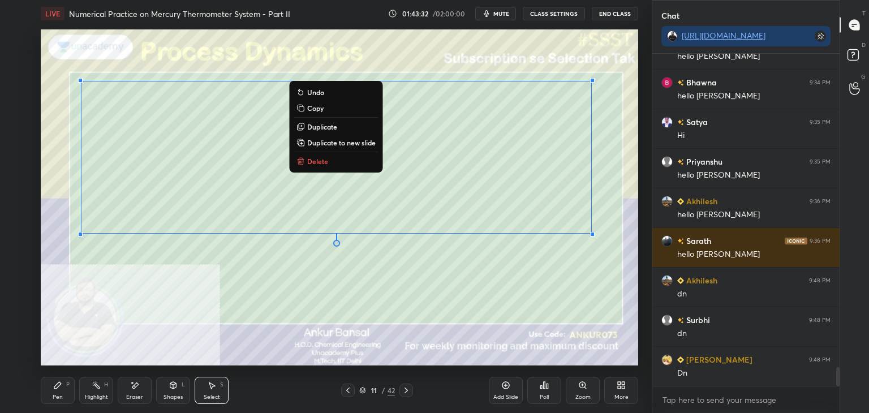
click at [309, 107] on p "Copy" at bounding box center [315, 108] width 16 height 9
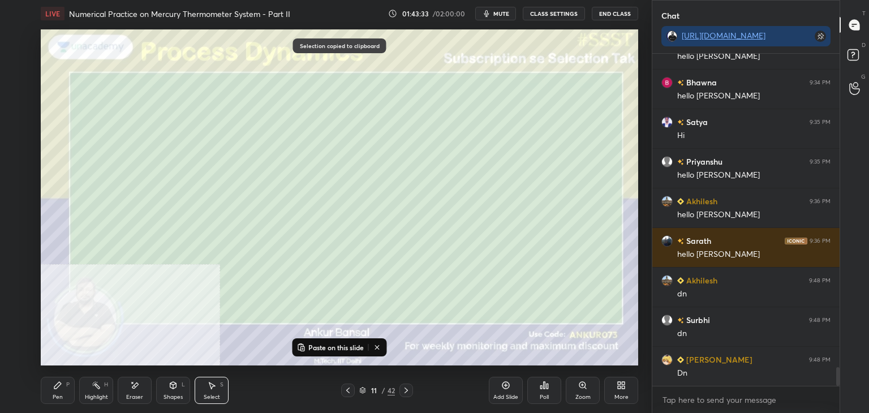
click at [405, 388] on icon at bounding box center [406, 390] width 9 height 9
click at [334, 348] on p "Paste on this slide" at bounding box center [335, 347] width 55 height 9
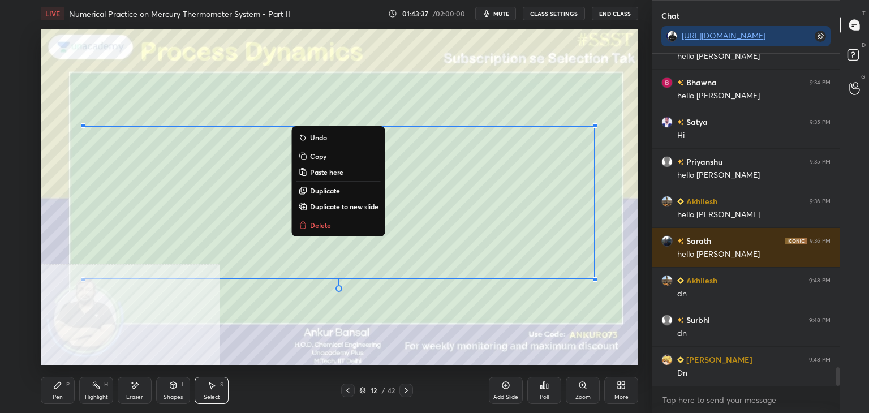
click at [136, 383] on icon at bounding box center [135, 385] width 6 height 6
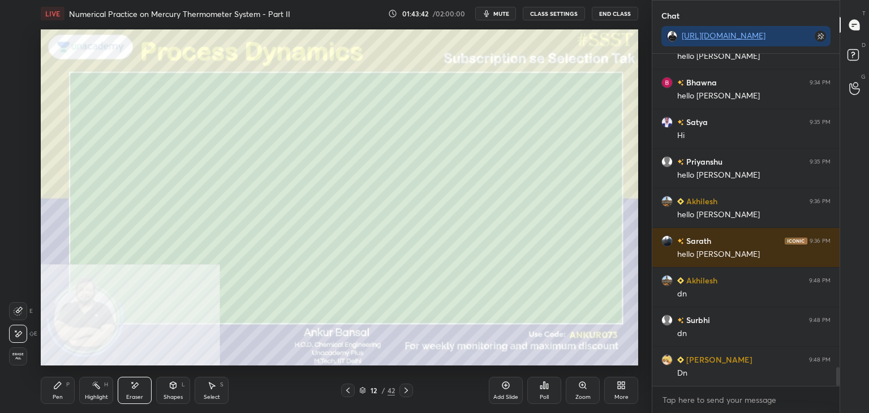
click at [209, 389] on icon at bounding box center [211, 385] width 9 height 9
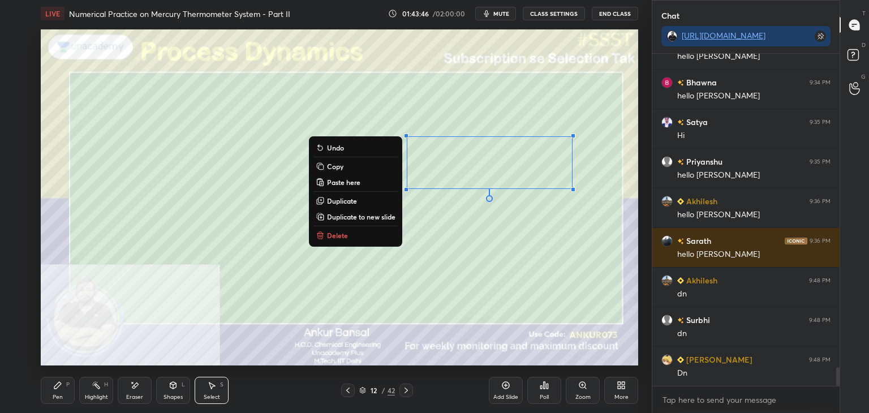
click at [59, 383] on icon at bounding box center [57, 385] width 7 height 7
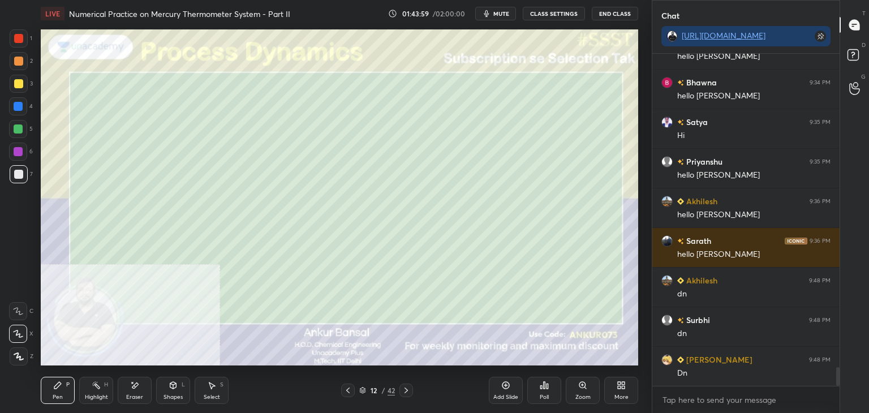
click at [126, 392] on div "Eraser" at bounding box center [135, 390] width 34 height 27
click at [59, 387] on icon at bounding box center [57, 385] width 9 height 9
click at [208, 388] on icon at bounding box center [211, 385] width 9 height 9
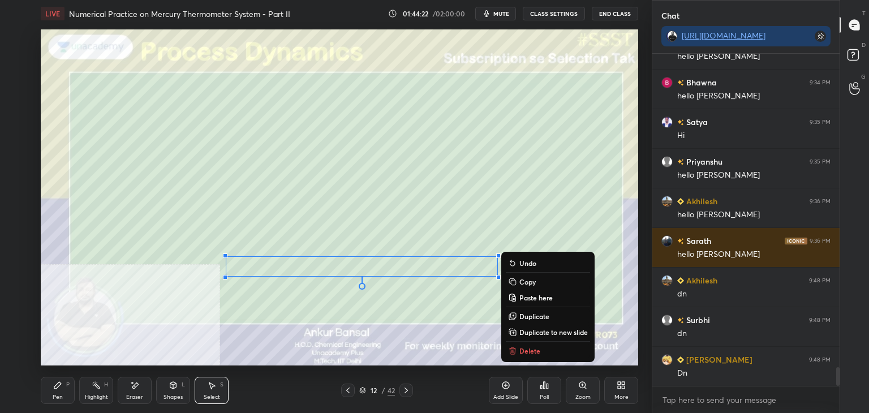
click at [57, 391] on div "Pen P" at bounding box center [58, 390] width 34 height 27
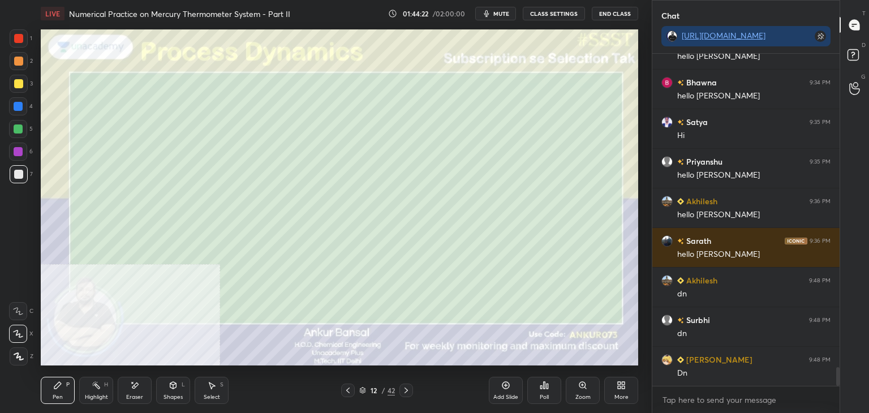
click at [140, 388] on div "Eraser" at bounding box center [135, 390] width 34 height 27
click at [64, 383] on div "Pen P" at bounding box center [58, 390] width 34 height 27
click at [137, 397] on div "Eraser" at bounding box center [134, 397] width 17 height 6
click at [61, 388] on icon at bounding box center [57, 385] width 9 height 9
click at [208, 386] on icon at bounding box center [211, 385] width 9 height 9
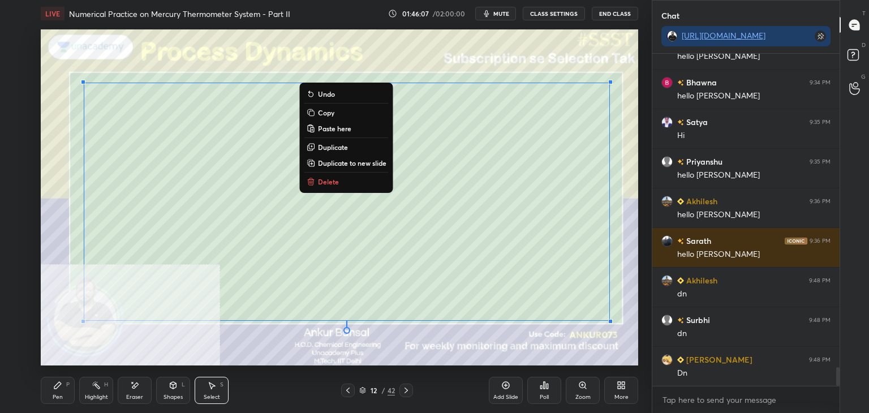
click at [326, 110] on p "Copy" at bounding box center [326, 112] width 16 height 9
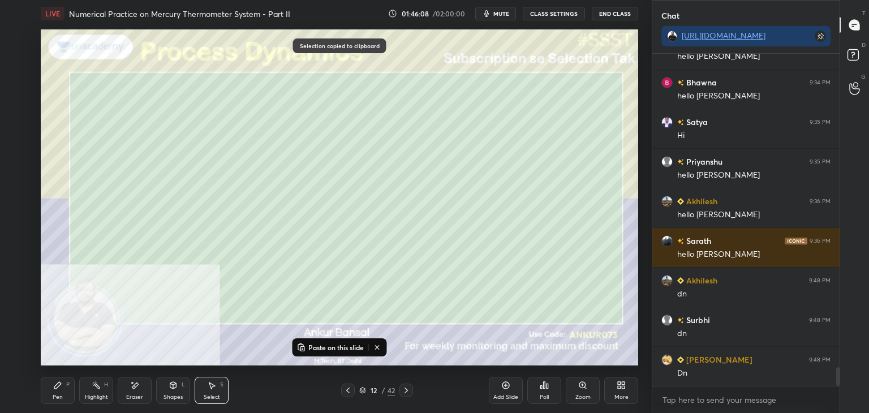
click at [404, 392] on icon at bounding box center [406, 390] width 9 height 9
click at [342, 347] on p "Paste on this slide" at bounding box center [335, 347] width 55 height 9
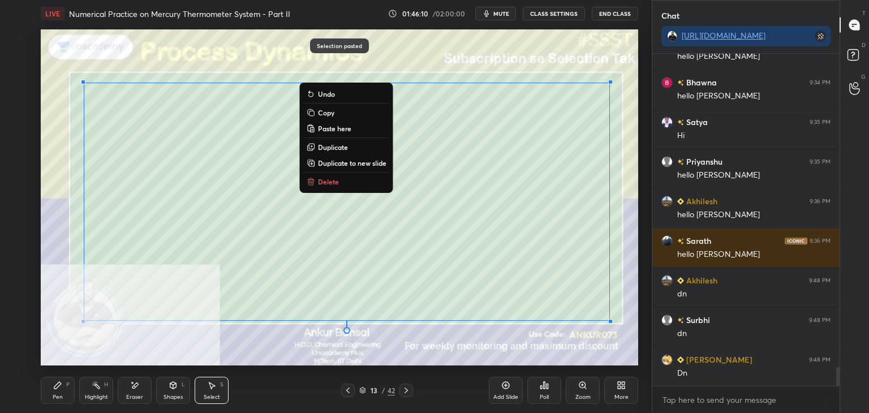
click at [132, 390] on icon at bounding box center [134, 386] width 9 height 10
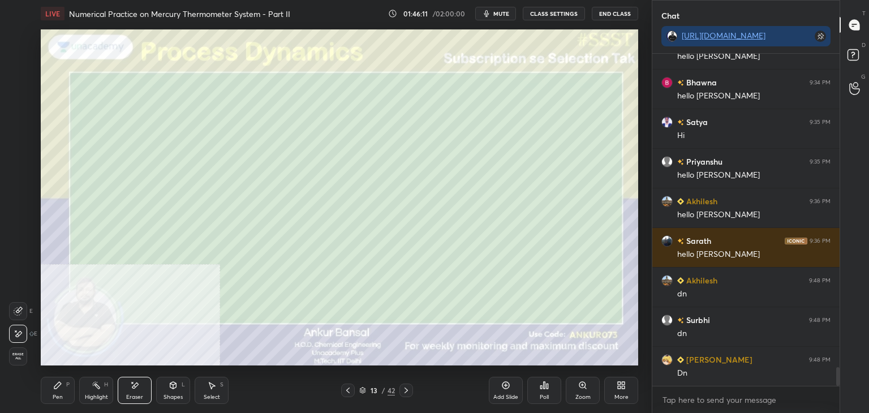
click at [211, 382] on icon at bounding box center [211, 385] width 9 height 9
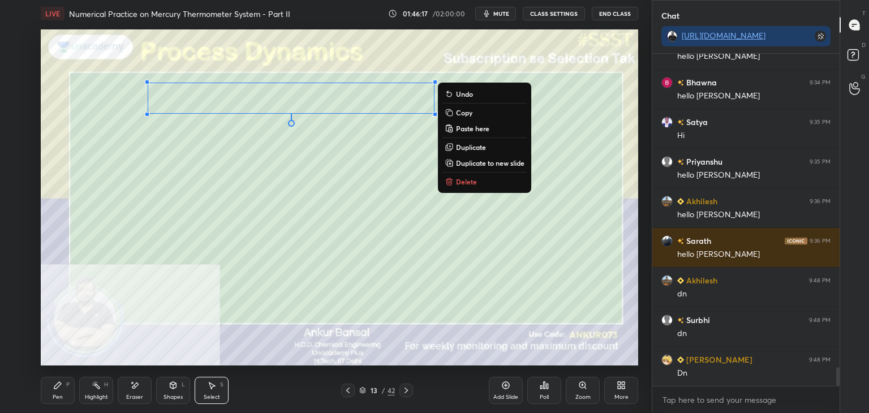
click at [53, 384] on icon at bounding box center [57, 385] width 9 height 9
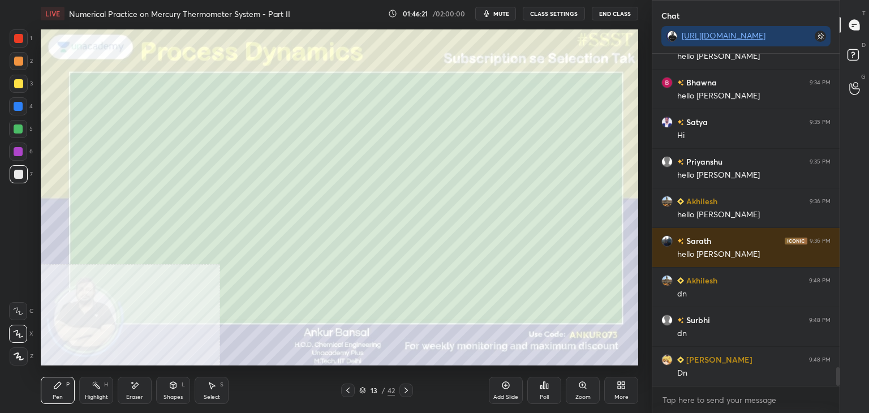
click at [130, 382] on icon at bounding box center [134, 386] width 9 height 10
click at [74, 389] on div "Pen P" at bounding box center [58, 390] width 34 height 27
click at [130, 390] on icon at bounding box center [134, 386] width 9 height 10
click at [61, 390] on div "Pen P" at bounding box center [58, 390] width 34 height 27
click at [642, 165] on div "Setting up your live class Poll for secs No correct answer Start poll" at bounding box center [339, 197] width 607 height 341
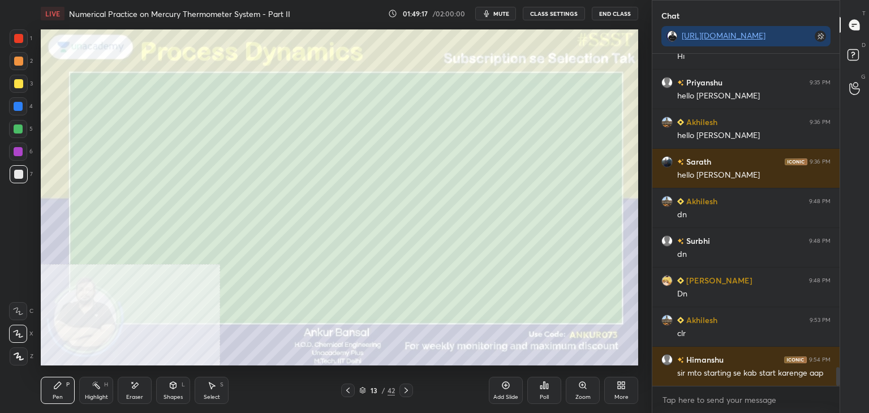
scroll to position [5624, 0]
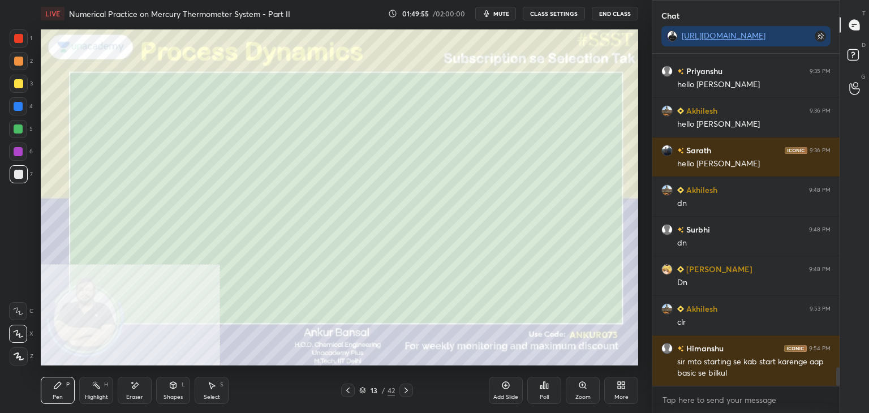
click at [640, 261] on div "Setting up your live class Poll for secs No correct answer Start poll" at bounding box center [339, 197] width 607 height 341
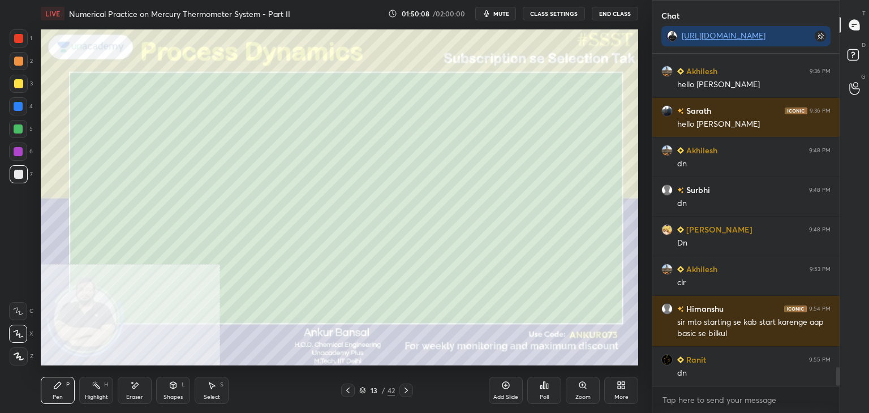
scroll to position [5703, 0]
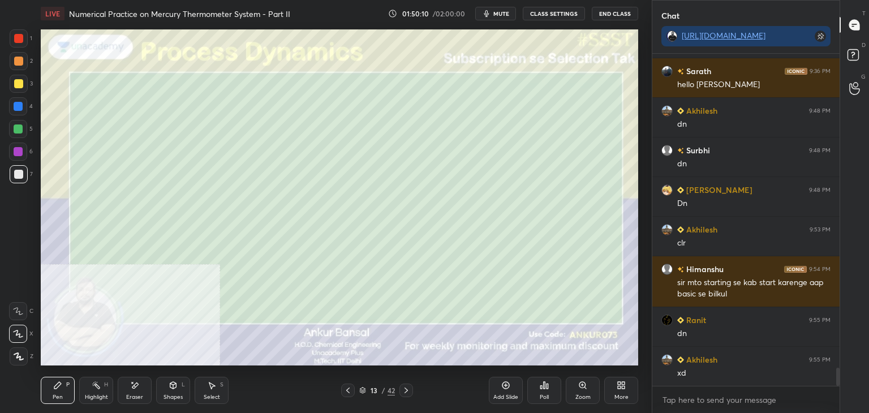
click at [407, 388] on icon at bounding box center [406, 390] width 9 height 9
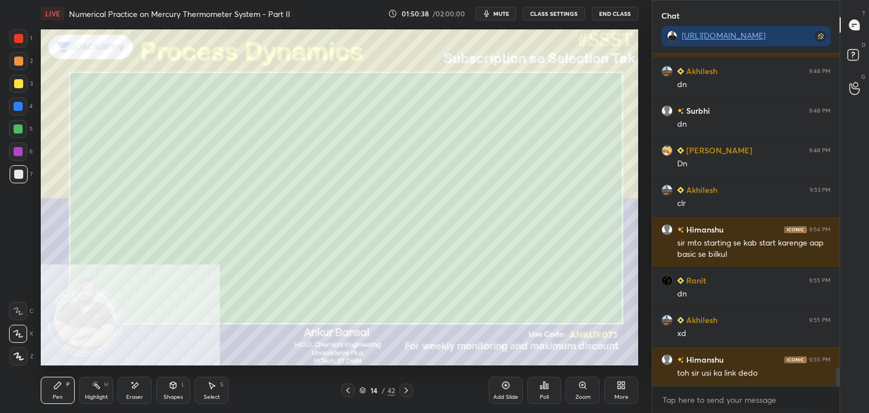
scroll to position [5782, 0]
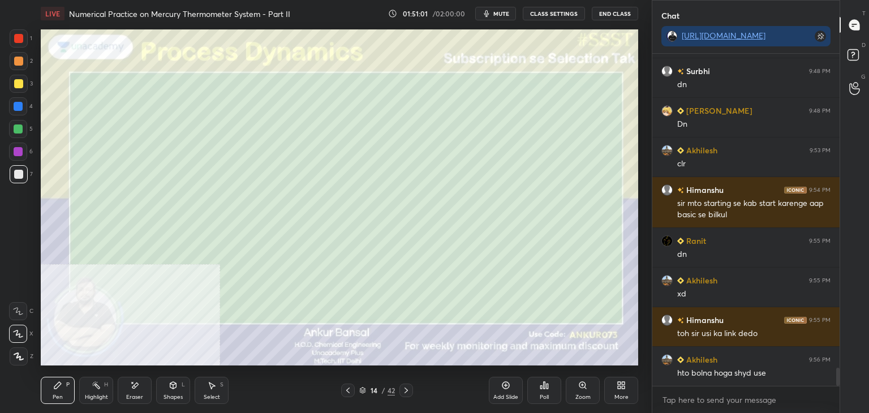
click at [165, 388] on div "Shapes L" at bounding box center [173, 390] width 34 height 27
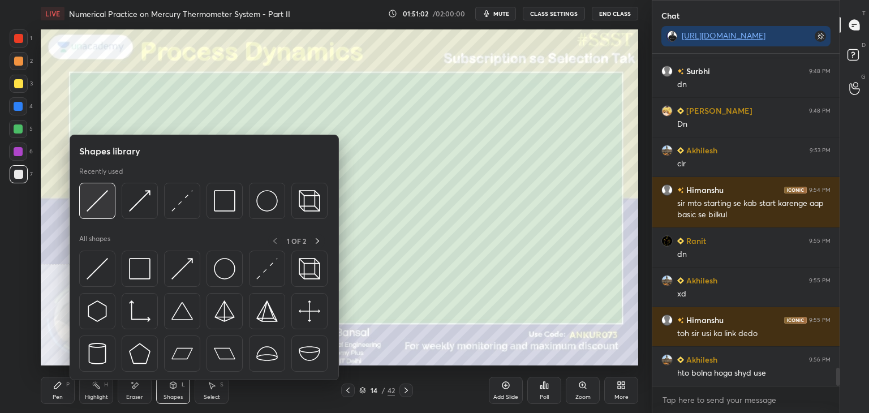
click at [103, 202] on img at bounding box center [97, 200] width 21 height 21
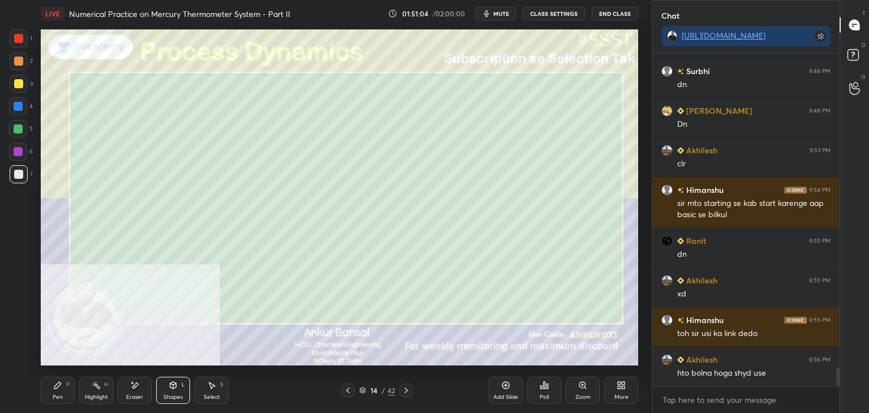
click at [49, 387] on div "Pen P" at bounding box center [58, 390] width 34 height 27
click at [206, 389] on div "Select S" at bounding box center [212, 390] width 34 height 27
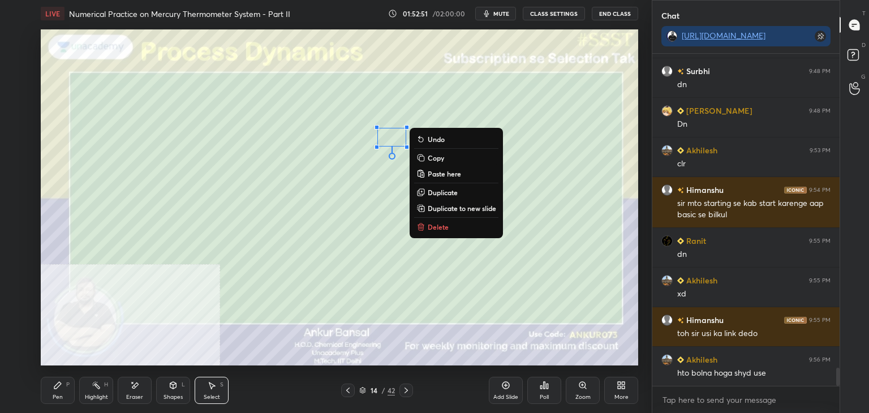
click at [52, 386] on div "Pen P" at bounding box center [58, 390] width 34 height 27
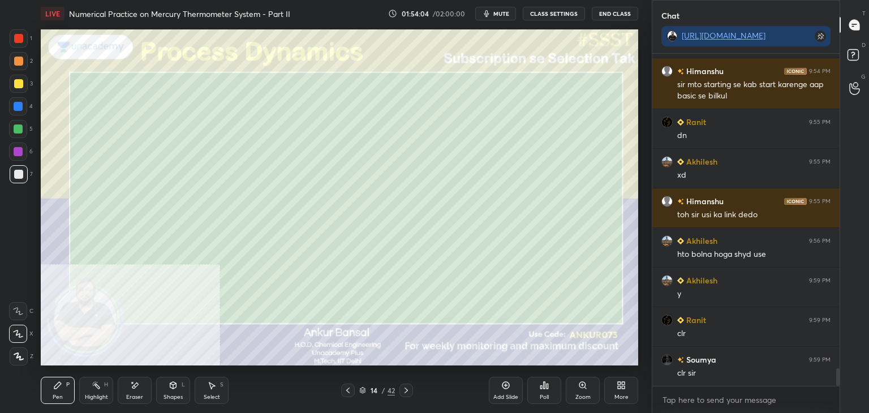
scroll to position [5941, 0]
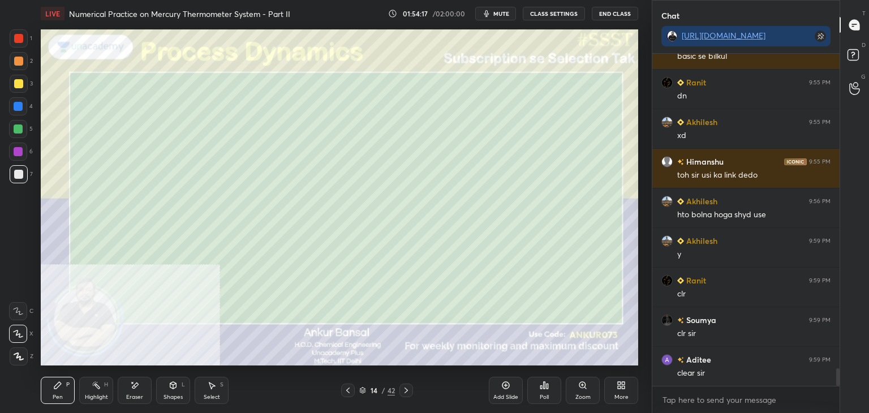
click at [409, 389] on icon at bounding box center [406, 390] width 9 height 9
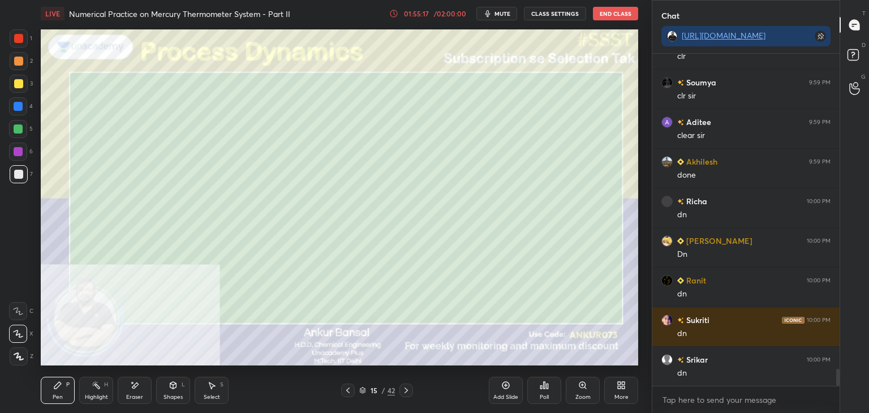
scroll to position [6218, 0]
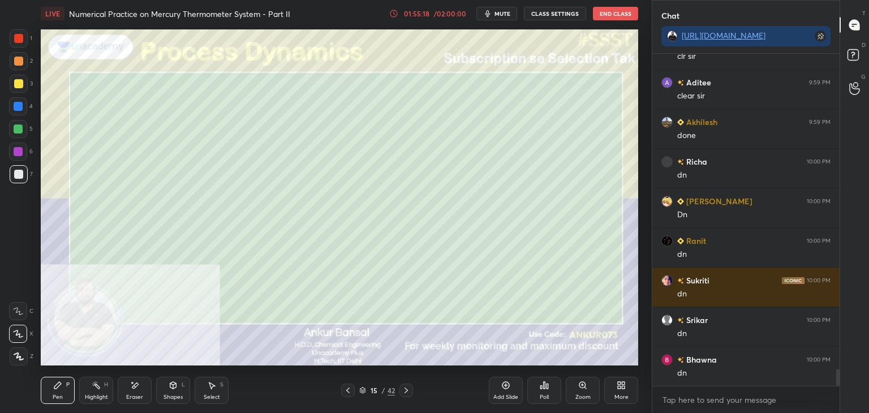
click at [0, 268] on div "1 2 3 4 5 6 7 C X Z E E Erase all H H" at bounding box center [18, 197] width 36 height 336
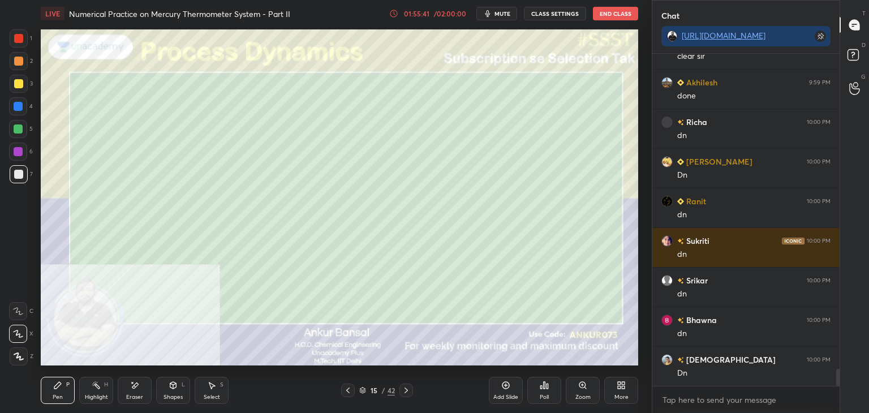
click at [349, 388] on icon at bounding box center [347, 391] width 3 height 6
click at [134, 389] on icon at bounding box center [134, 386] width 9 height 10
click at [57, 387] on icon at bounding box center [57, 385] width 7 height 7
click at [406, 388] on icon at bounding box center [406, 390] width 9 height 9
click at [133, 392] on div "Eraser" at bounding box center [135, 390] width 34 height 27
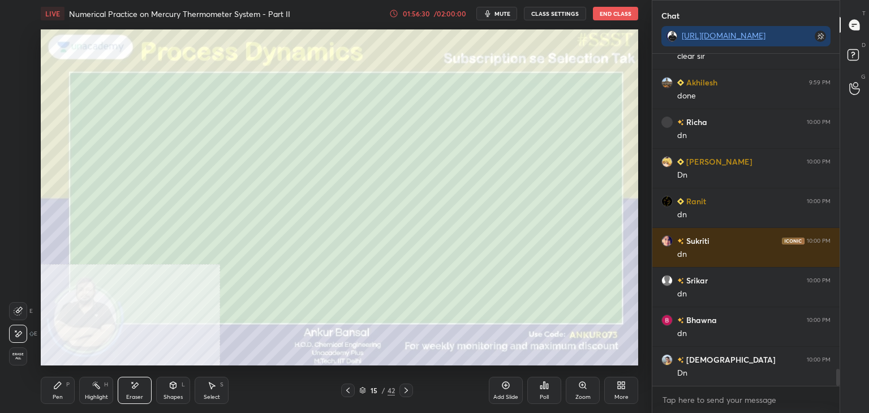
click at [58, 387] on icon at bounding box center [57, 385] width 7 height 7
click at [341, 391] on div at bounding box center [348, 391] width 14 height 14
click at [406, 389] on icon at bounding box center [406, 390] width 9 height 9
click at [405, 390] on icon at bounding box center [406, 390] width 9 height 9
click at [172, 390] on icon at bounding box center [173, 385] width 9 height 9
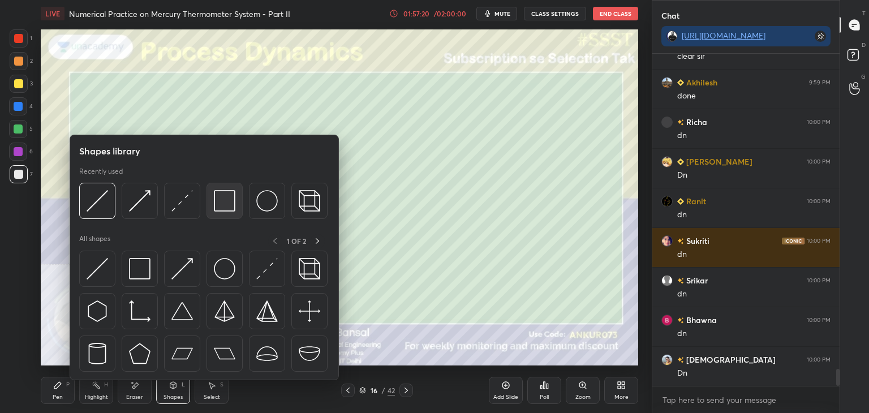
click at [207, 201] on div at bounding box center [225, 201] width 36 height 36
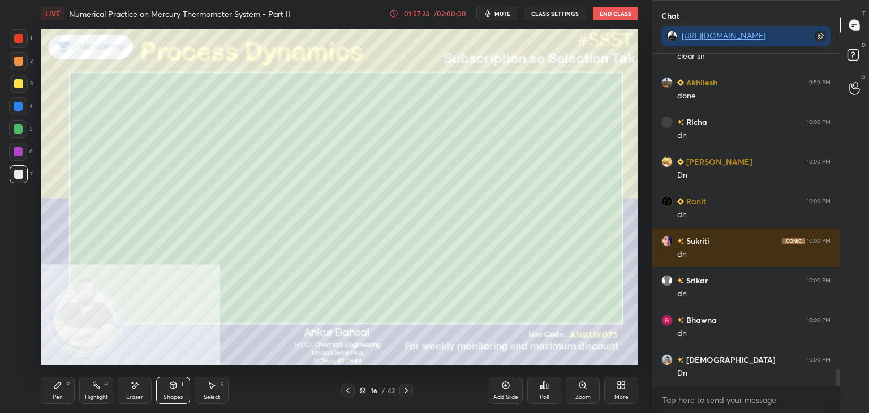
click at [54, 392] on div "Pen P" at bounding box center [58, 390] width 34 height 27
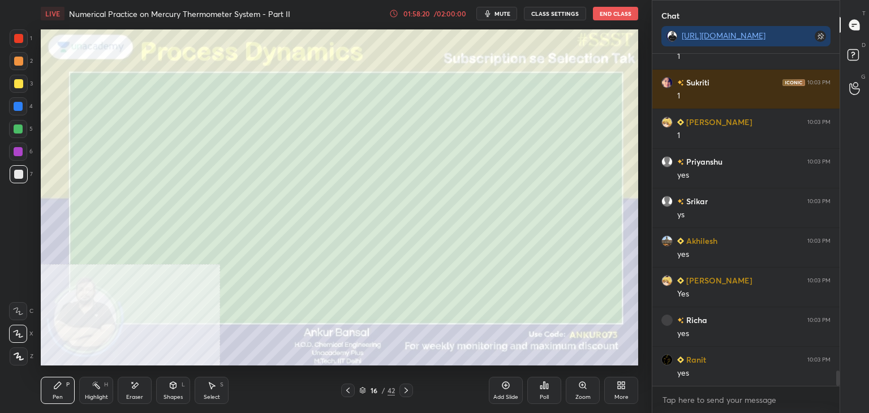
scroll to position [6971, 0]
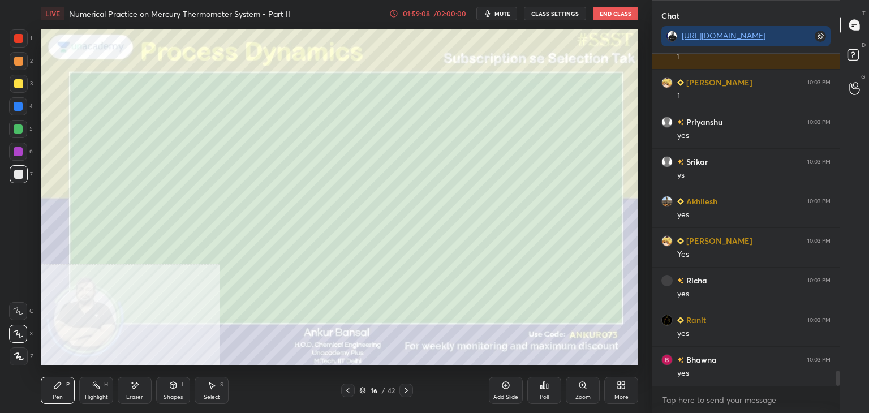
click at [405, 389] on icon at bounding box center [406, 391] width 3 height 6
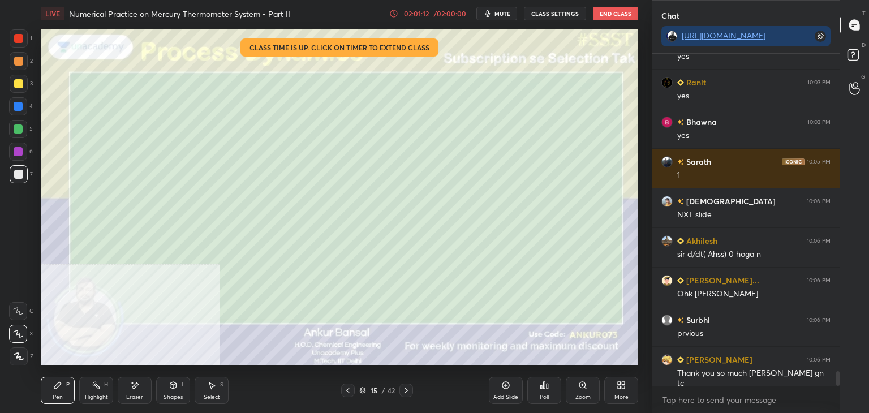
scroll to position [7248, 0]
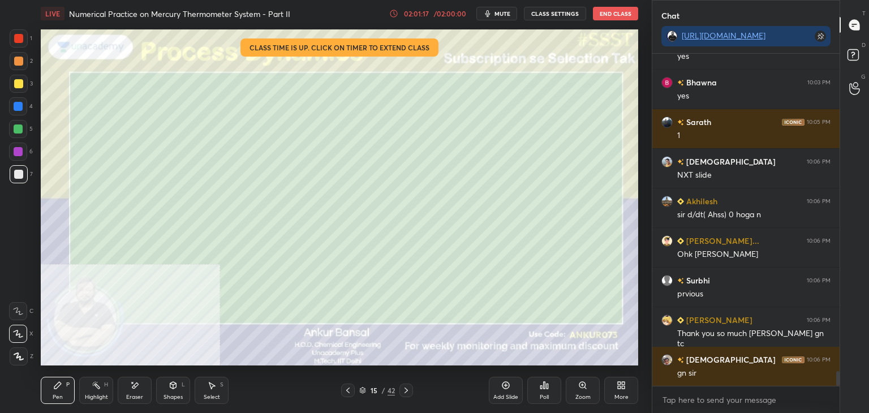
click at [132, 394] on div "Eraser" at bounding box center [134, 397] width 17 height 6
click at [62, 388] on div "Pen P" at bounding box center [58, 390] width 34 height 27
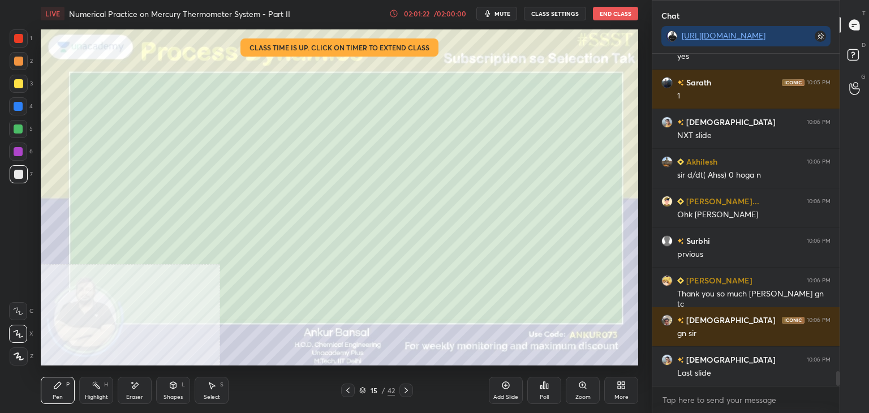
click at [403, 391] on icon at bounding box center [406, 390] width 9 height 9
click at [349, 387] on icon at bounding box center [347, 390] width 9 height 9
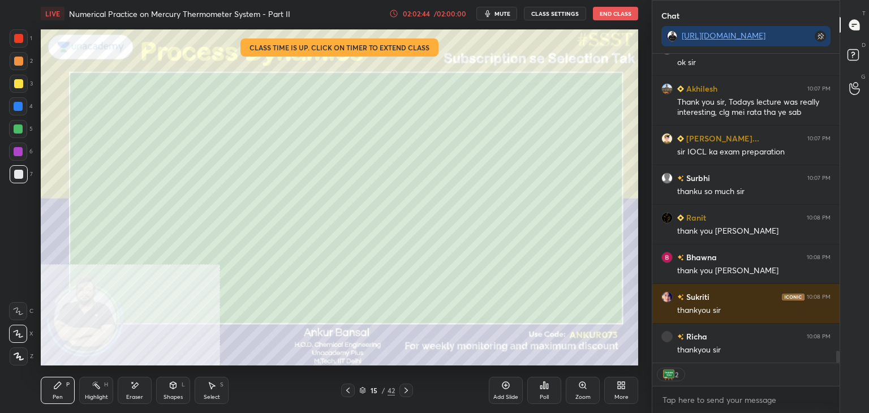
scroll to position [7905, 0]
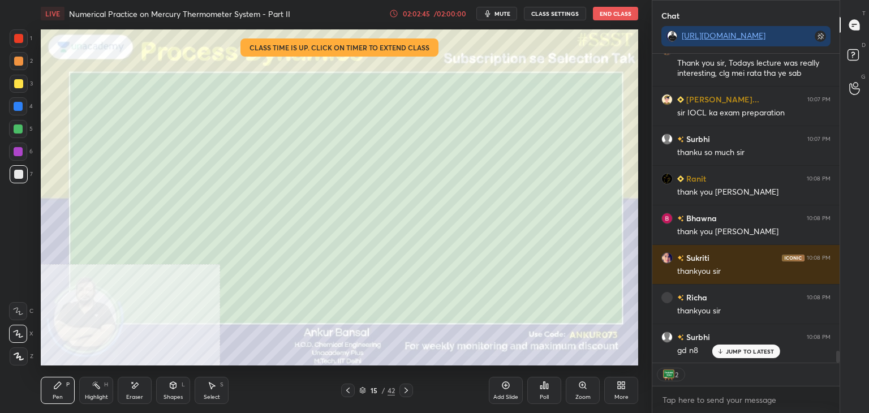
click at [609, 7] on button "End Class" at bounding box center [615, 14] width 45 height 14
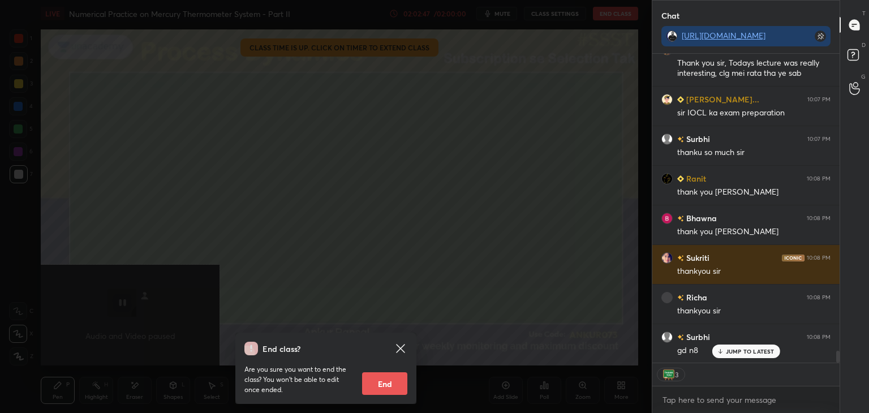
click at [371, 381] on button "End" at bounding box center [384, 383] width 45 height 23
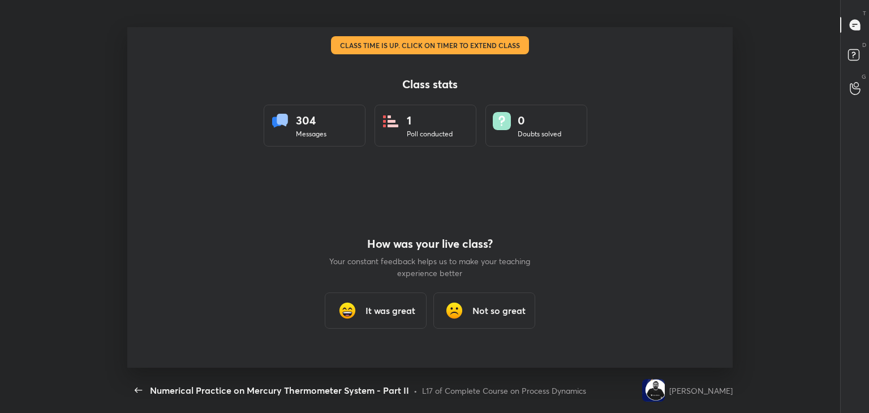
scroll to position [3, 0]
click at [396, 299] on div "It was great" at bounding box center [376, 311] width 102 height 36
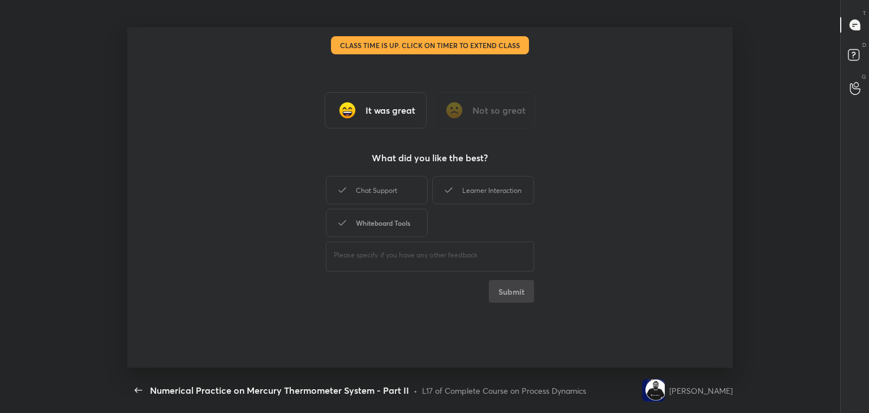
click at [394, 217] on div "Whiteboard Tools" at bounding box center [377, 223] width 102 height 28
click at [394, 170] on div "It was great Not so great What did you like the best? Chat Support Learner Inte…" at bounding box center [430, 197] width 606 height 341
drag, startPoint x: 465, startPoint y: 187, endPoint x: 454, endPoint y: 187, distance: 10.7
click at [465, 186] on div "Learner Interaction" at bounding box center [483, 190] width 102 height 28
click at [394, 187] on div "Chat Support" at bounding box center [377, 190] width 102 height 28
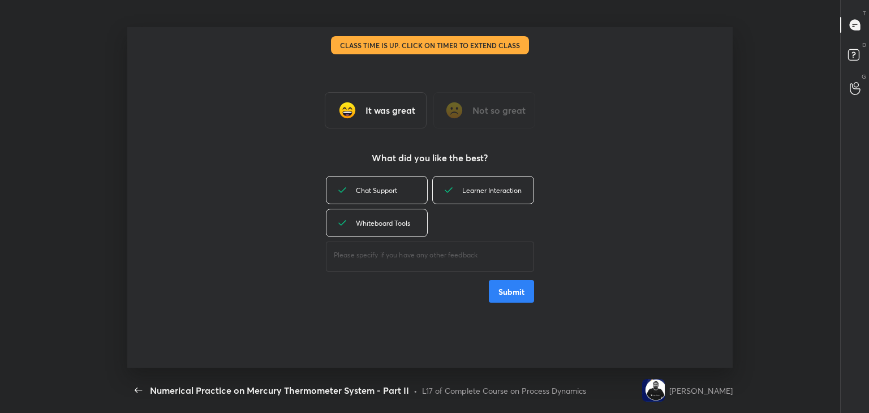
drag, startPoint x: 514, startPoint y: 291, endPoint x: 506, endPoint y: 288, distance: 8.4
click at [506, 288] on button "Submit" at bounding box center [511, 291] width 45 height 23
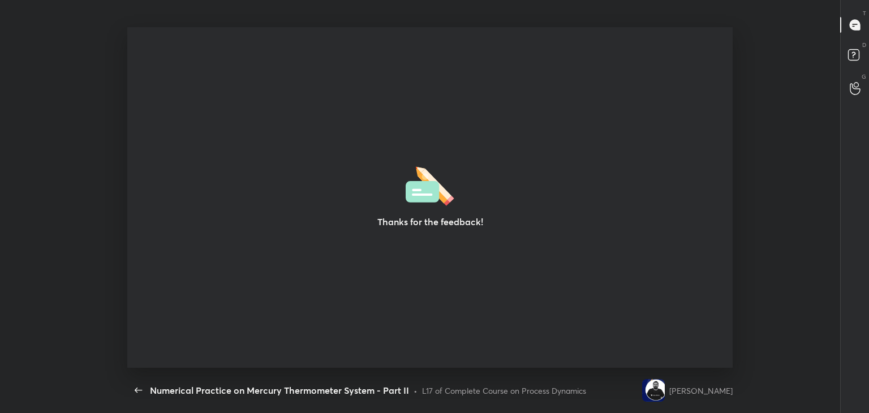
type textarea "x"
